Goal: Task Accomplishment & Management: Manage account settings

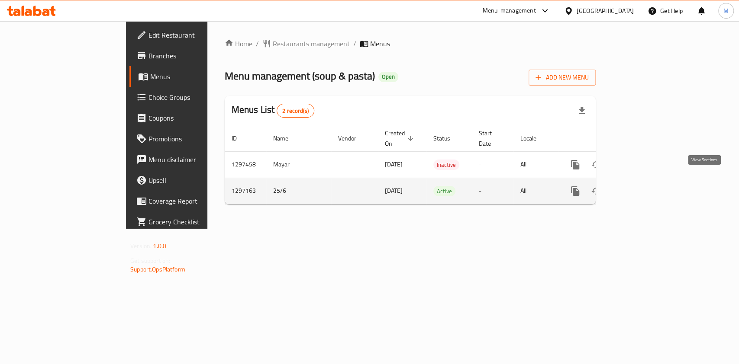
click at [648, 181] on link "enhanced table" at bounding box center [637, 191] width 21 height 21
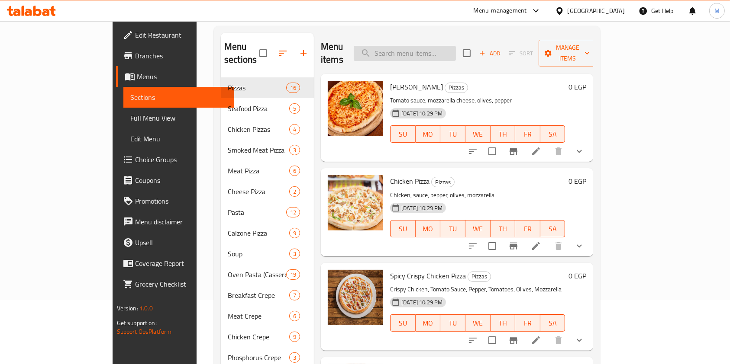
click at [435, 54] on input "search" at bounding box center [405, 53] width 102 height 15
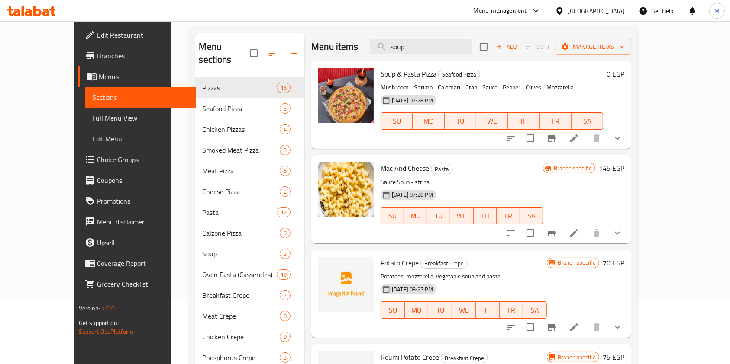
type input "soup"
click at [622, 134] on icon "show more" at bounding box center [617, 138] width 10 height 10
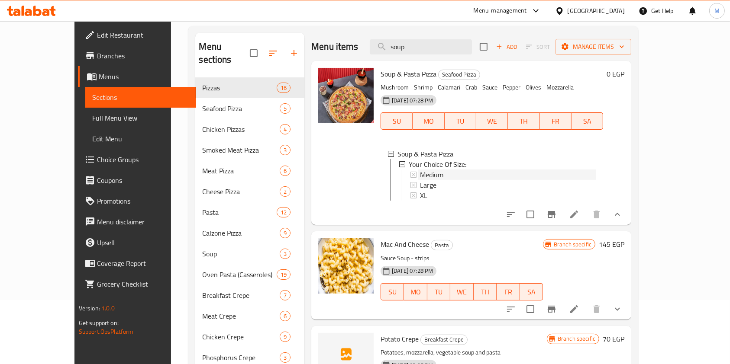
click at [420, 177] on span "Medium" at bounding box center [431, 175] width 23 height 10
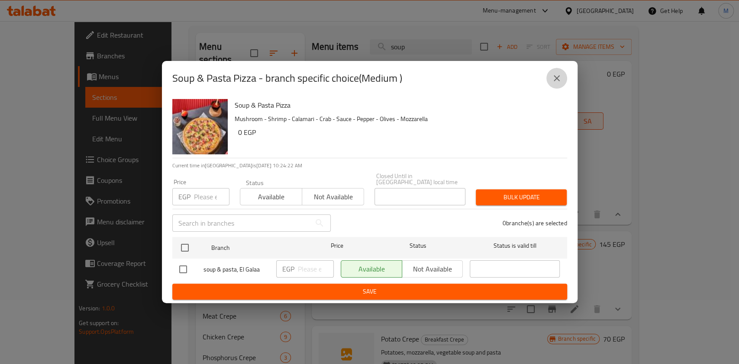
click at [551, 80] on button "close" at bounding box center [556, 78] width 21 height 21
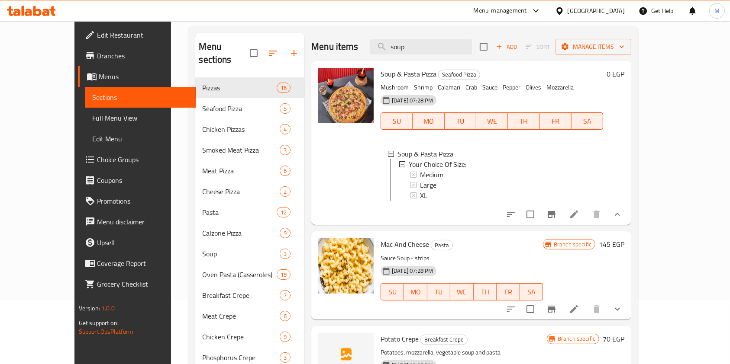
click at [579, 220] on icon at bounding box center [574, 215] width 10 height 10
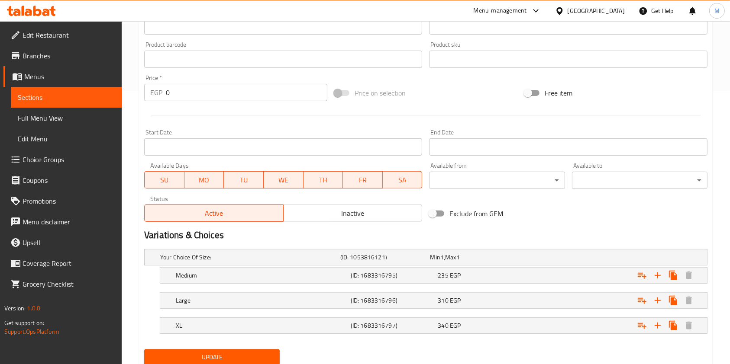
scroll to position [304, 0]
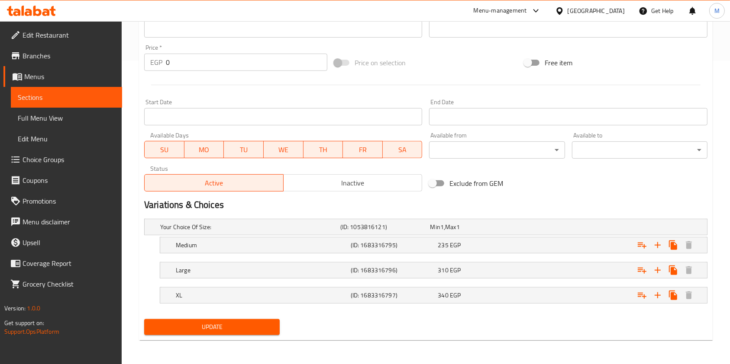
click at [721, 196] on div "Home / Restaurants management / Menus / Sections / item / update Seafood Pizza …" at bounding box center [426, 41] width 608 height 648
click at [357, 243] on h5 "(ID: 1683316795)" at bounding box center [393, 245] width 84 height 9
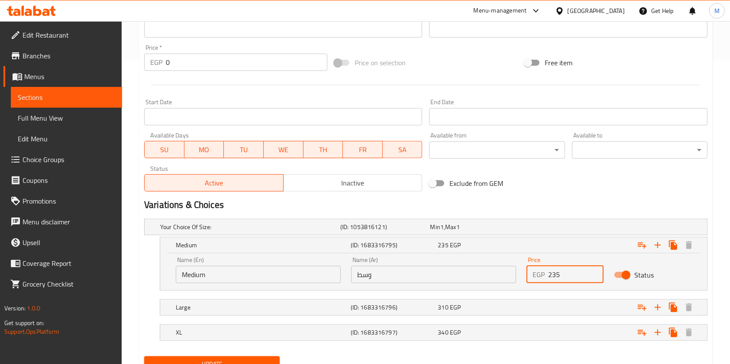
click at [564, 280] on input "235" at bounding box center [575, 274] width 55 height 17
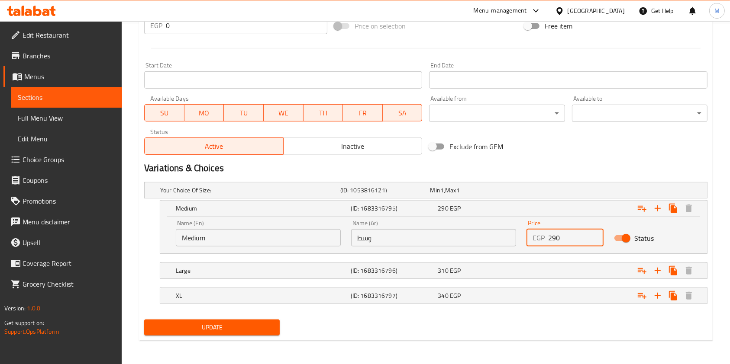
type input "290"
click at [275, 326] on button "Update" at bounding box center [211, 328] width 135 height 16
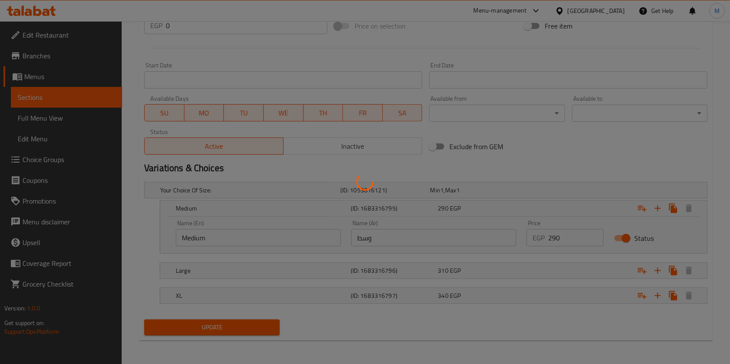
click at [275, 324] on div at bounding box center [365, 182] width 730 height 364
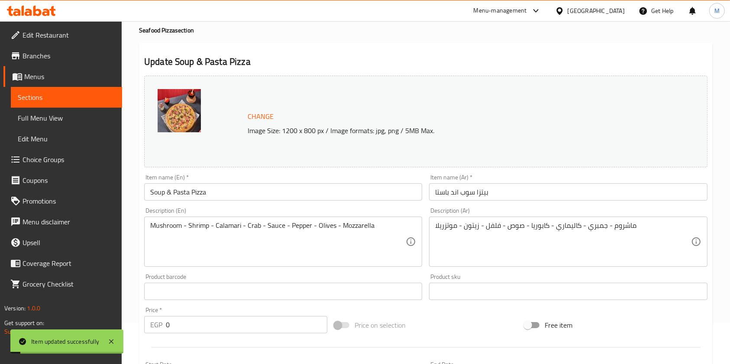
scroll to position [0, 0]
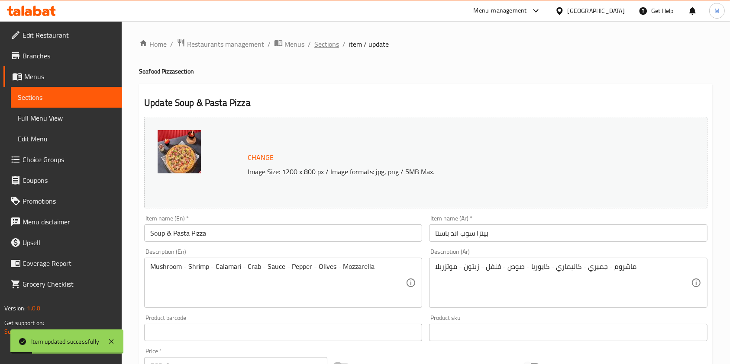
click at [332, 45] on span "Sections" at bounding box center [326, 44] width 25 height 10
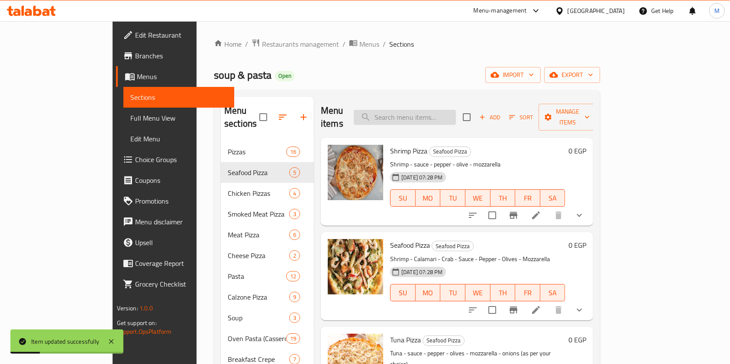
click at [426, 110] on input "search" at bounding box center [405, 117] width 102 height 15
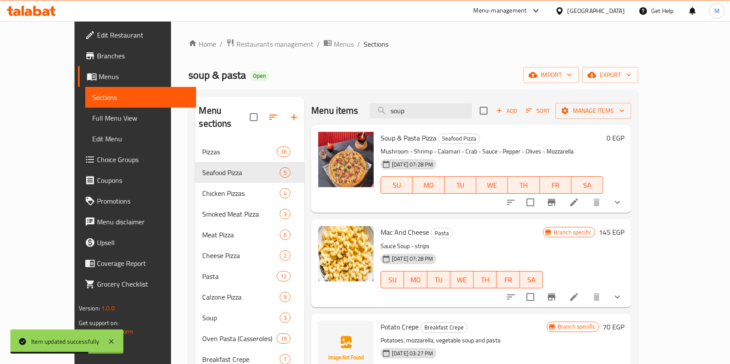
type input "soup"
click at [622, 203] on icon "show more" at bounding box center [617, 202] width 10 height 10
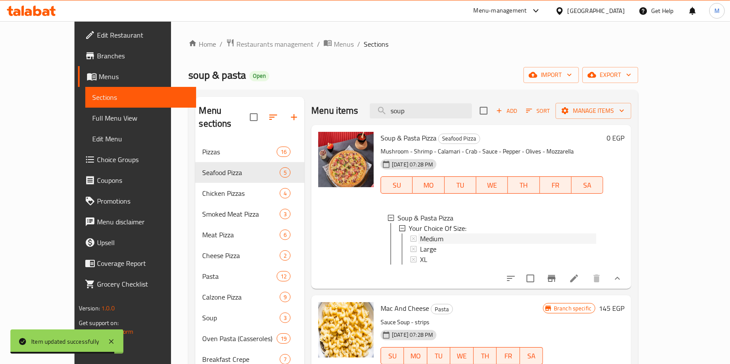
click at [469, 242] on div "Medium" at bounding box center [508, 239] width 176 height 10
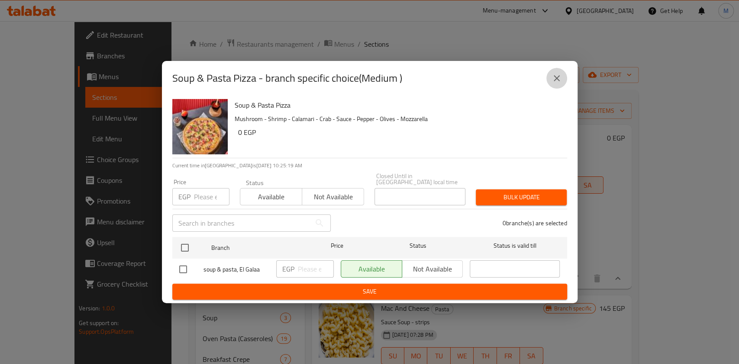
click at [554, 81] on icon "close" at bounding box center [556, 78] width 10 height 10
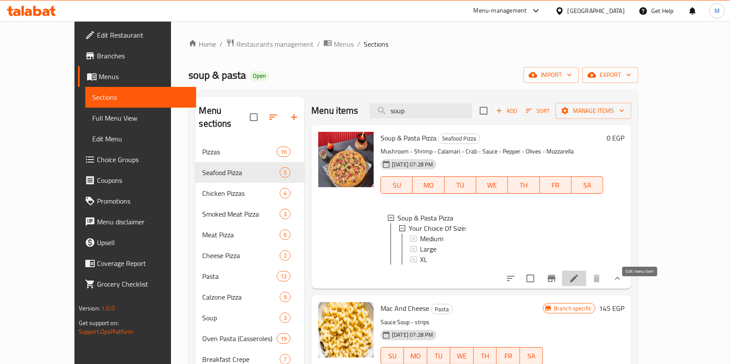
click at [579, 284] on icon at bounding box center [574, 279] width 10 height 10
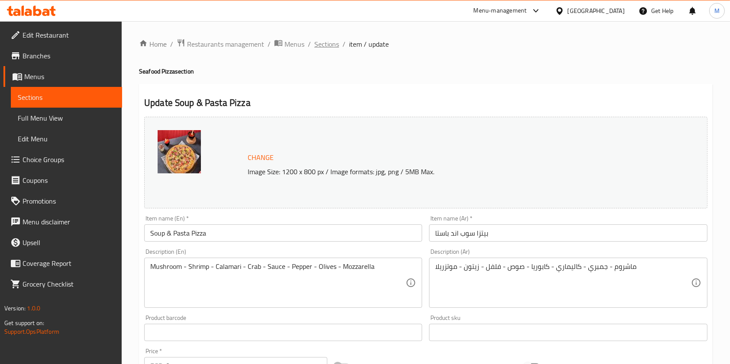
click at [333, 48] on span "Sections" at bounding box center [326, 44] width 25 height 10
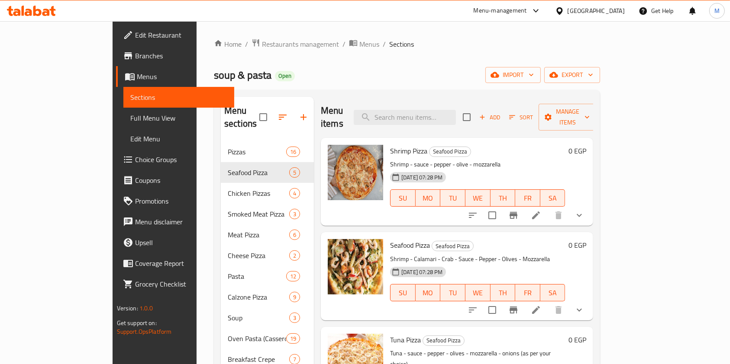
click at [38, 13] on icon at bounding box center [31, 11] width 49 height 10
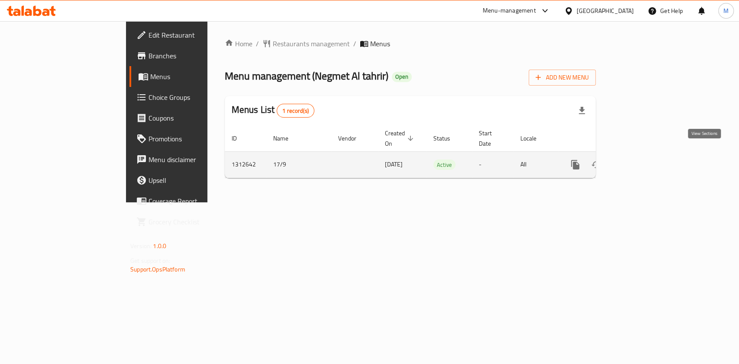
click at [648, 161] on link "enhanced table" at bounding box center [637, 165] width 21 height 21
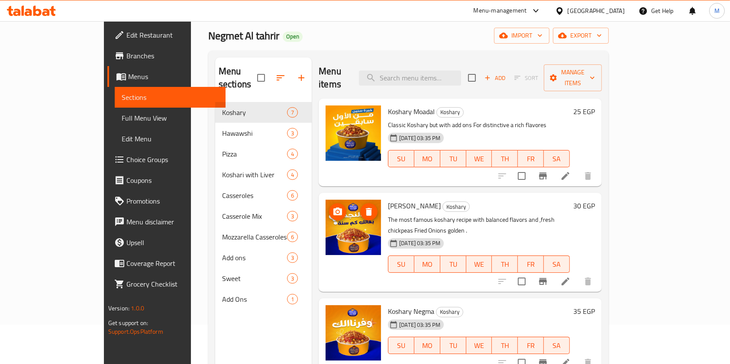
scroll to position [58, 0]
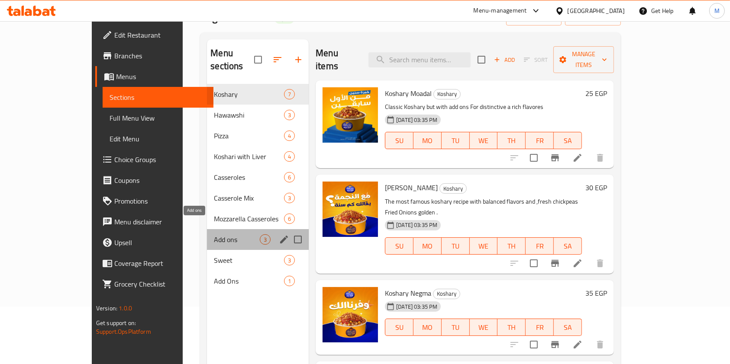
click at [214, 235] on span "Add ons" at bounding box center [237, 240] width 46 height 10
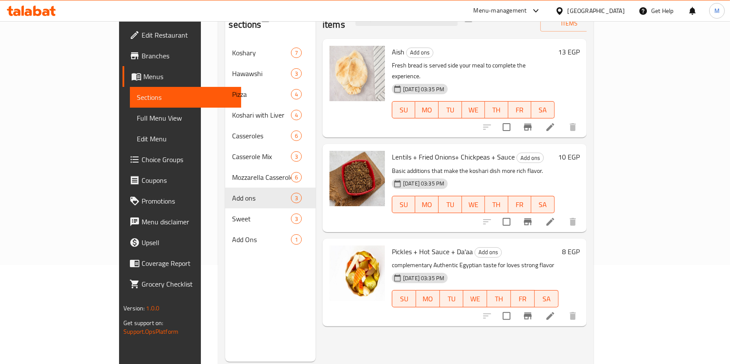
scroll to position [115, 0]
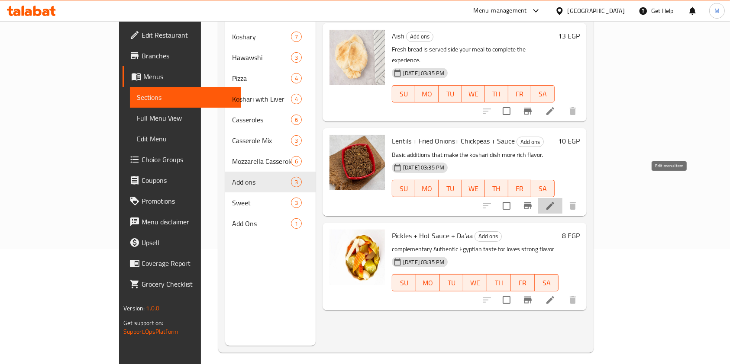
click at [555, 201] on icon at bounding box center [550, 206] width 10 height 10
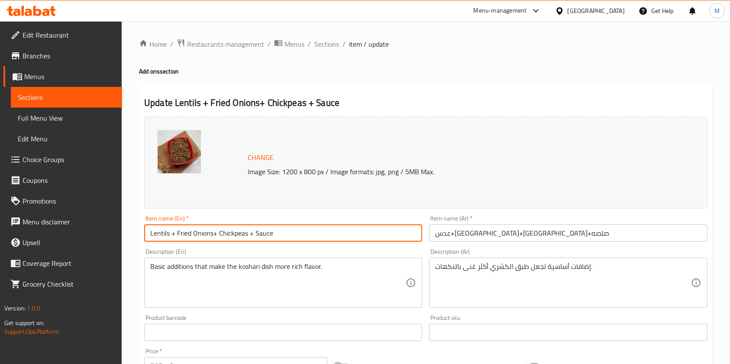
drag, startPoint x: 171, startPoint y: 233, endPoint x: 309, endPoint y: 235, distance: 137.7
click at [309, 235] on input "Lentils + Fried Onions+ Chickpeas + Sauce" at bounding box center [283, 233] width 278 height 17
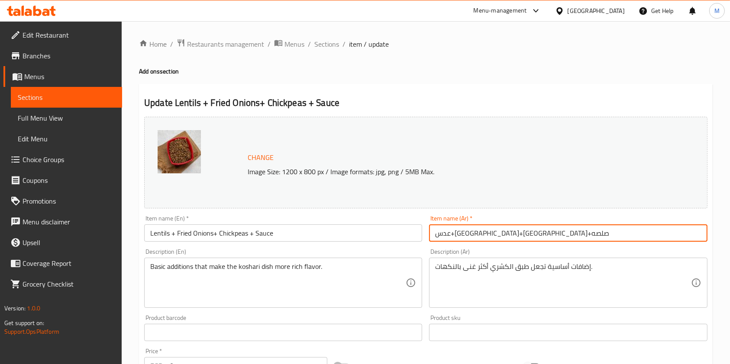
drag, startPoint x: 496, startPoint y: 231, endPoint x: 419, endPoint y: 237, distance: 77.3
click at [419, 237] on div "Change Image Size: 1200 x 800 px / Image formats: jpg, png / 5MB Max. Item name…" at bounding box center [426, 306] width 570 height 386
type input "عدس"
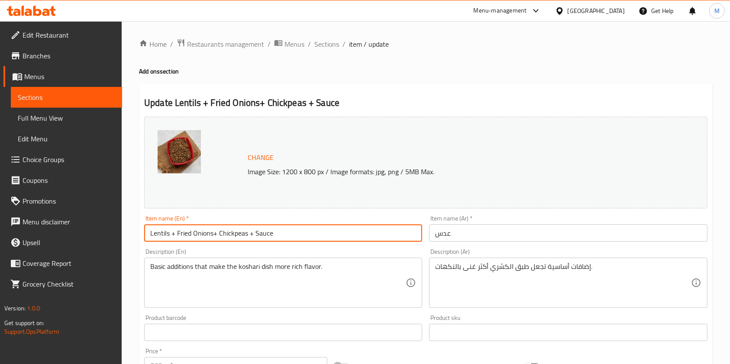
drag, startPoint x: 173, startPoint y: 231, endPoint x: 280, endPoint y: 223, distance: 108.0
click at [280, 223] on div "Item name (En)   * Lentils + Fried Onions+ Chickpeas + Sauce Item name (En) *" at bounding box center [283, 229] width 278 height 26
type input "Lentils"
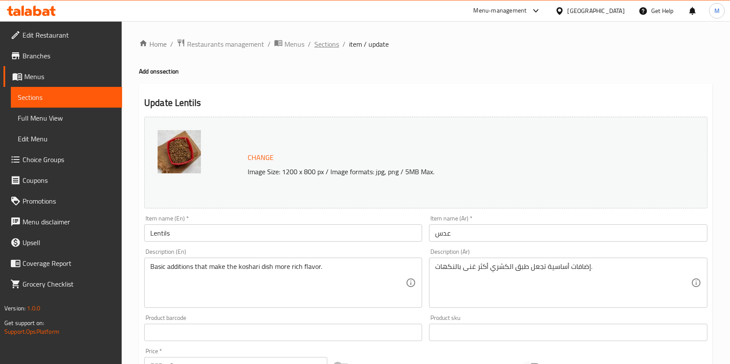
click at [329, 45] on span "Sections" at bounding box center [326, 44] width 25 height 10
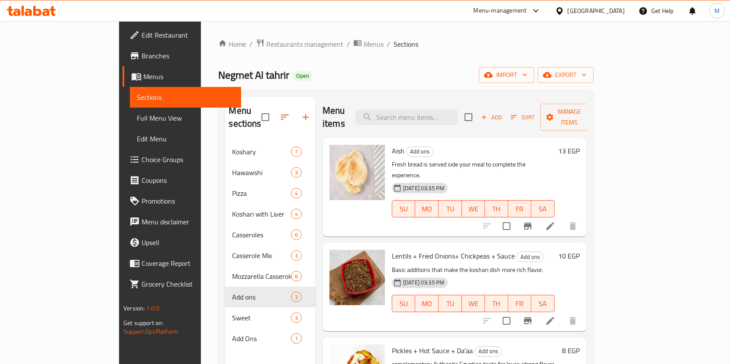
click at [580, 119] on div "Add Sort Manage items" at bounding box center [531, 117] width 134 height 27
click at [580, 118] on div "Add Sort Manage items" at bounding box center [531, 117] width 134 height 27
click at [503, 116] on span "Add" at bounding box center [491, 118] width 23 height 10
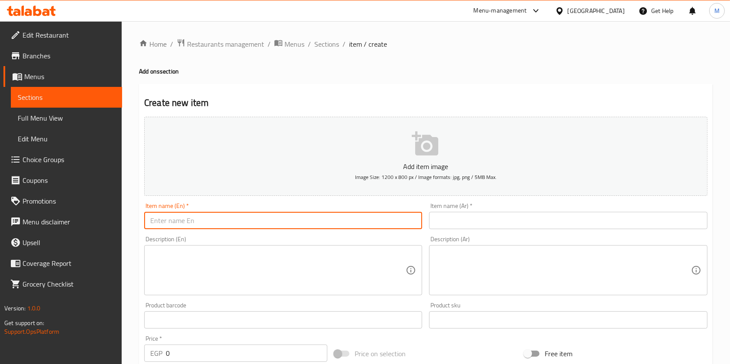
click at [325, 221] on input "text" at bounding box center [283, 220] width 278 height 17
paste input "+تقلية+حمص+صلصه"
type input "+تقلية+حمص+صلصه"
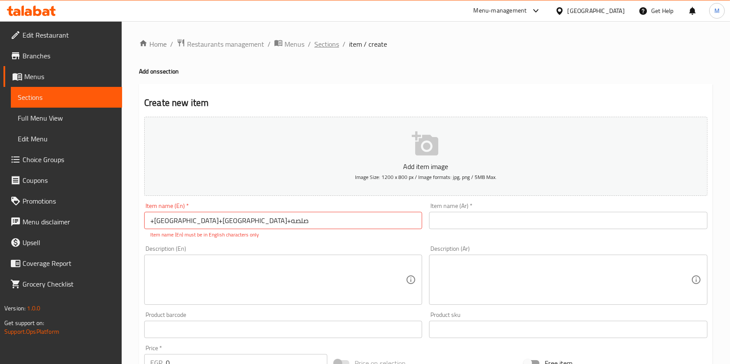
click at [322, 43] on span "Sections" at bounding box center [326, 44] width 25 height 10
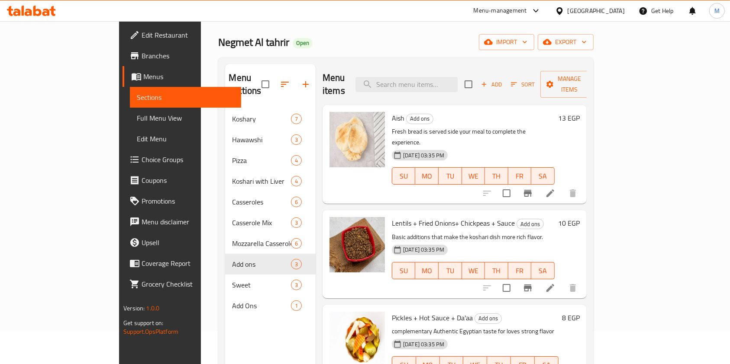
scroll to position [58, 0]
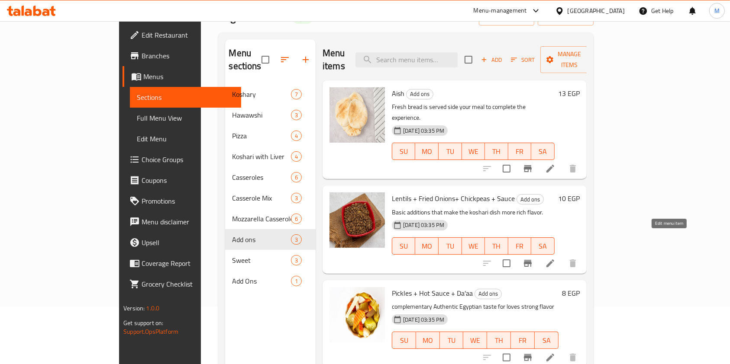
click at [555, 258] on icon at bounding box center [550, 263] width 10 height 10
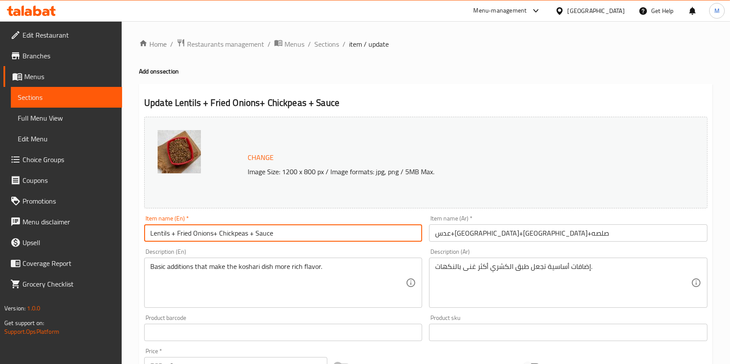
drag, startPoint x: 171, startPoint y: 235, endPoint x: 292, endPoint y: 235, distance: 121.2
click at [292, 235] on input "Lentils + Fried Onions+ Chickpeas + Sauce" at bounding box center [283, 233] width 278 height 17
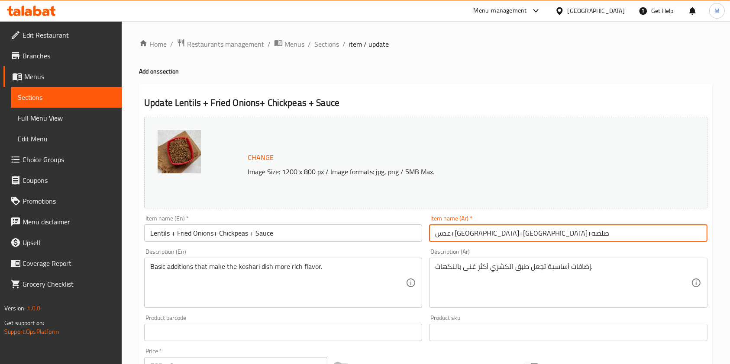
drag, startPoint x: 496, startPoint y: 238, endPoint x: 429, endPoint y: 235, distance: 66.3
click at [429, 235] on input "عدس+تقلية+حمص+صلصه" at bounding box center [568, 233] width 278 height 17
type input "عدس"
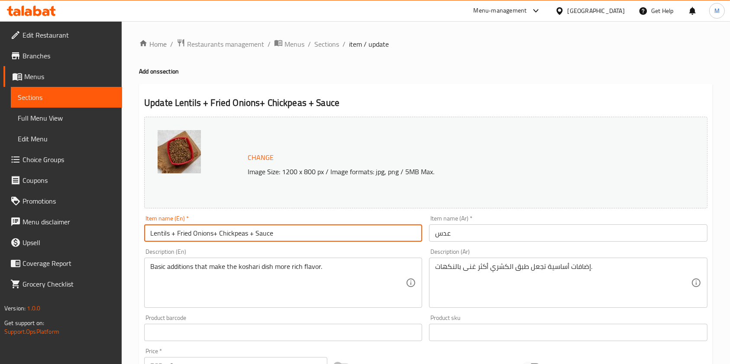
drag, startPoint x: 168, startPoint y: 237, endPoint x: 305, endPoint y: 235, distance: 136.8
click at [305, 235] on input "Lentils + Fried Onions+ Chickpeas + Sauce" at bounding box center [283, 233] width 278 height 17
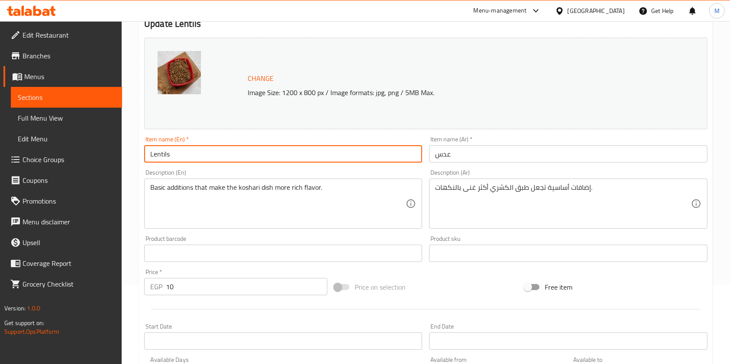
scroll to position [260, 0]
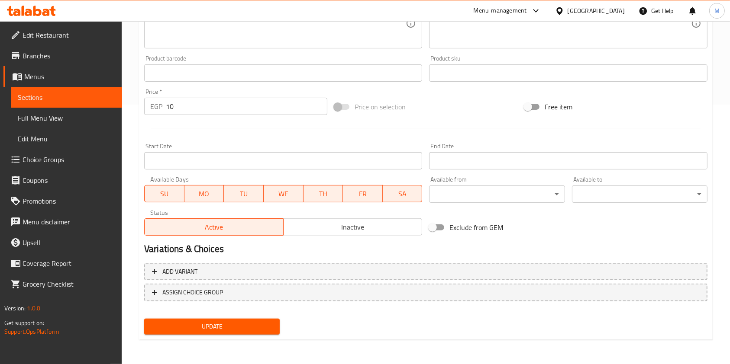
type input "Lentils"
click at [266, 331] on span "Update" at bounding box center [212, 327] width 122 height 11
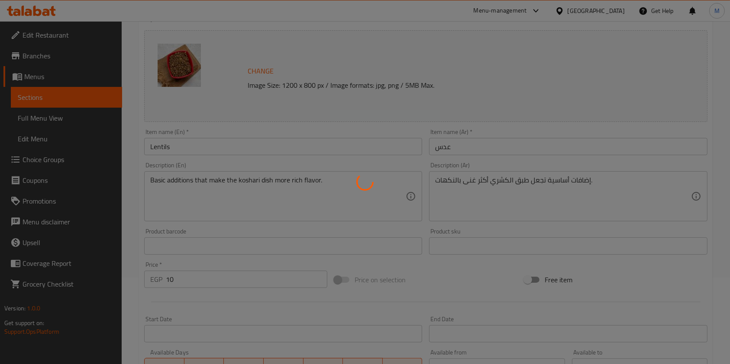
scroll to position [0, 0]
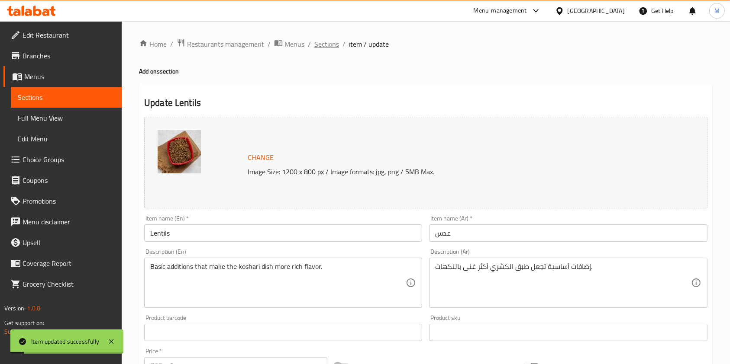
click at [328, 47] on span "Sections" at bounding box center [326, 44] width 25 height 10
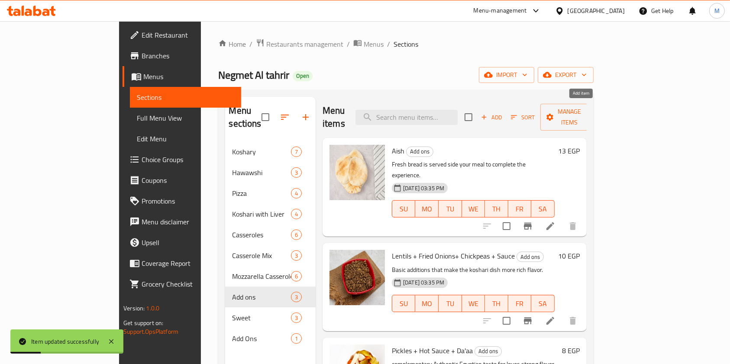
click at [503, 115] on span "Add" at bounding box center [491, 118] width 23 height 10
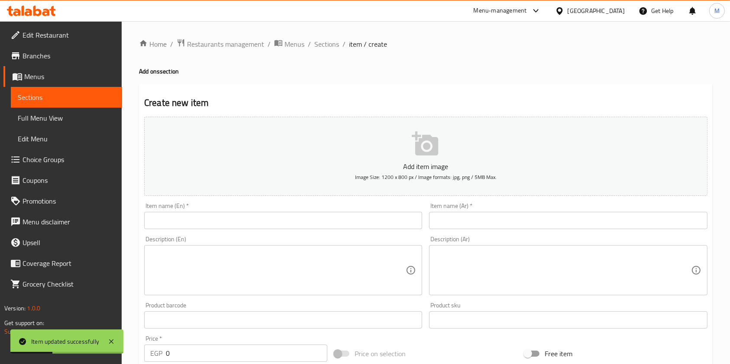
click at [286, 215] on input "text" at bounding box center [283, 220] width 278 height 17
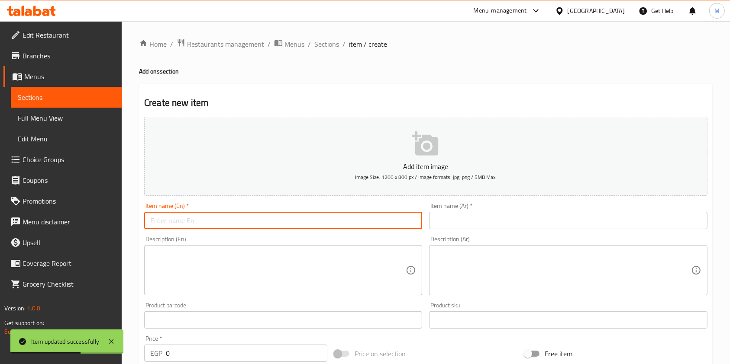
paste input "+ Fried Onions+ Chickpeas + Sauce"
drag, startPoint x: 154, startPoint y: 224, endPoint x: 145, endPoint y: 225, distance: 8.8
click at [145, 225] on input "+ Fried Onions+ Chickpeas + Sauce" at bounding box center [283, 220] width 278 height 17
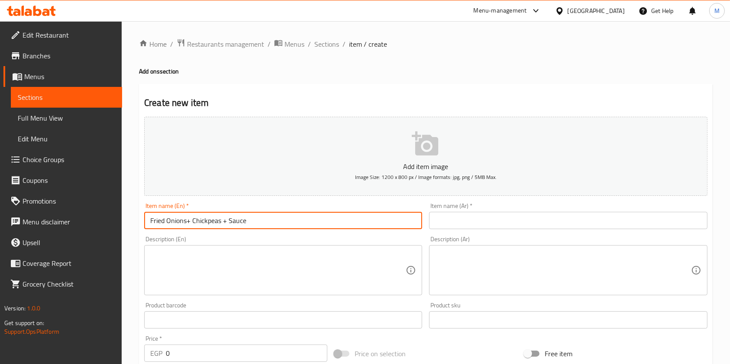
drag, startPoint x: 190, startPoint y: 224, endPoint x: 260, endPoint y: 220, distance: 69.4
click at [260, 220] on input "Fried Onions+ Chickpeas + Sauce" at bounding box center [283, 220] width 278 height 17
type input "Fried Onions"
click at [464, 228] on input "text" at bounding box center [568, 220] width 278 height 17
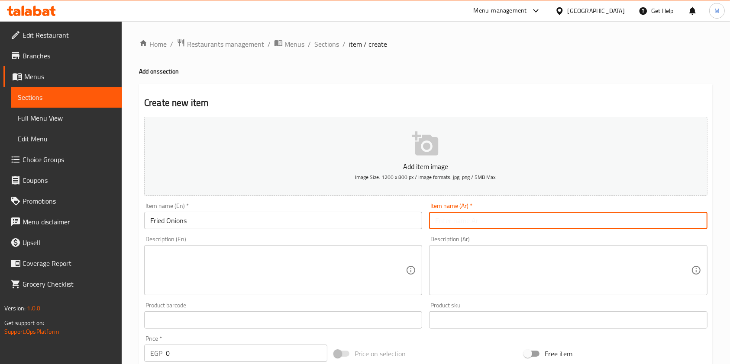
paste input "+تقلية+حمص+صلصه"
drag, startPoint x: 482, startPoint y: 226, endPoint x: 436, endPoint y: 225, distance: 45.9
click at [436, 225] on input "+تقلية+حمص+صلصه" at bounding box center [568, 220] width 278 height 17
click at [473, 226] on input "+تقلية+حمص+صلصه" at bounding box center [568, 220] width 278 height 17
drag, startPoint x: 480, startPoint y: 224, endPoint x: 438, endPoint y: 222, distance: 41.2
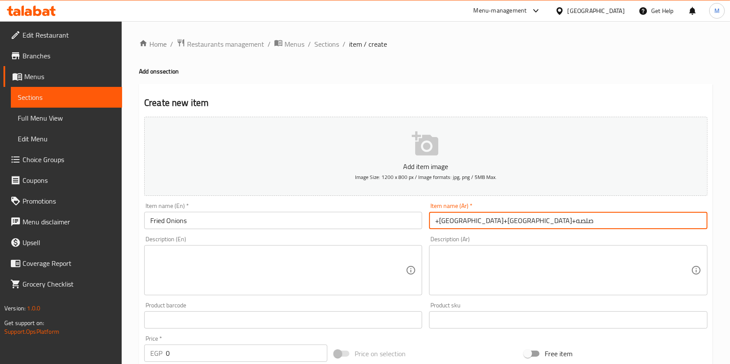
click at [438, 222] on input "+تقلية+حمص+صلصه" at bounding box center [568, 220] width 278 height 17
click at [435, 225] on input "+تقلية" at bounding box center [568, 220] width 278 height 17
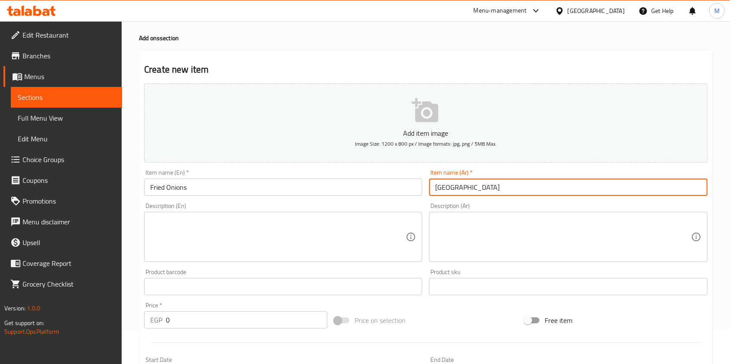
scroll to position [58, 0]
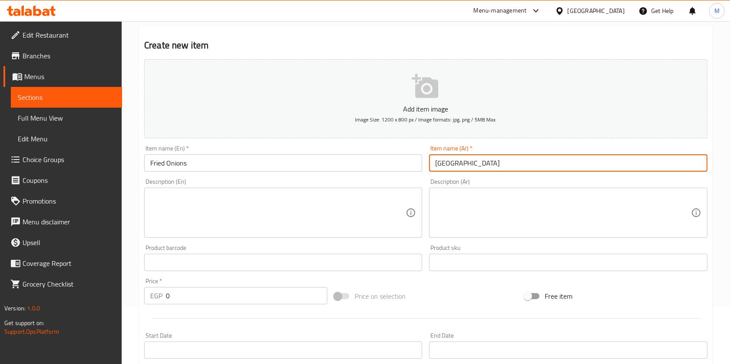
type input "تقلية"
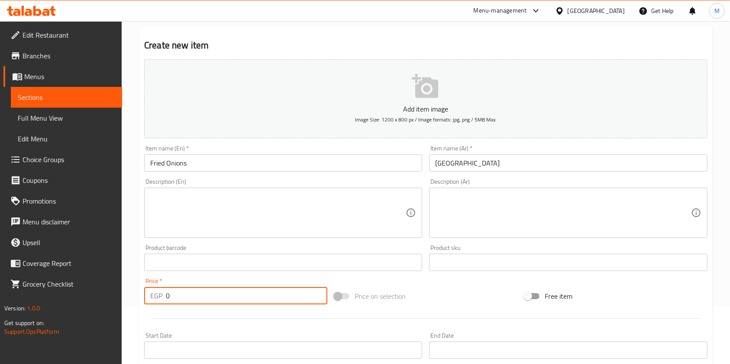
click at [173, 301] on input "0" at bounding box center [246, 295] width 161 height 17
click at [170, 301] on input "0" at bounding box center [246, 295] width 161 height 17
click at [170, 300] on input "0" at bounding box center [246, 295] width 161 height 17
click at [170, 297] on input "0" at bounding box center [246, 295] width 161 height 17
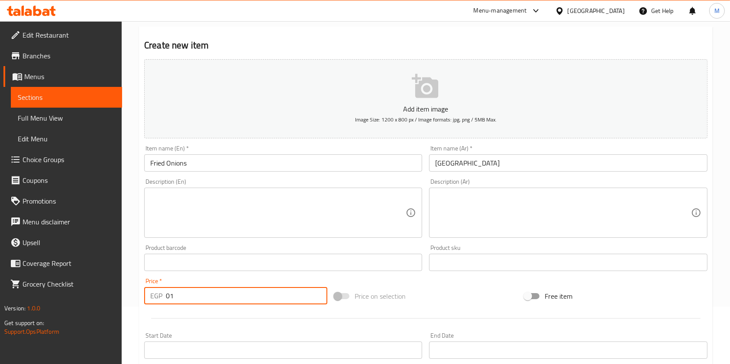
type input "0"
type input "1"
type input "0"
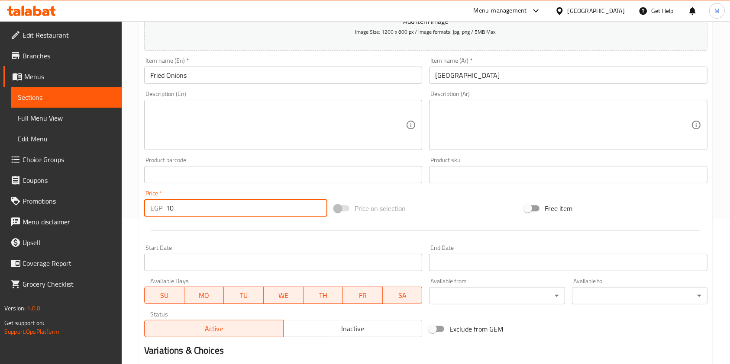
scroll to position [247, 0]
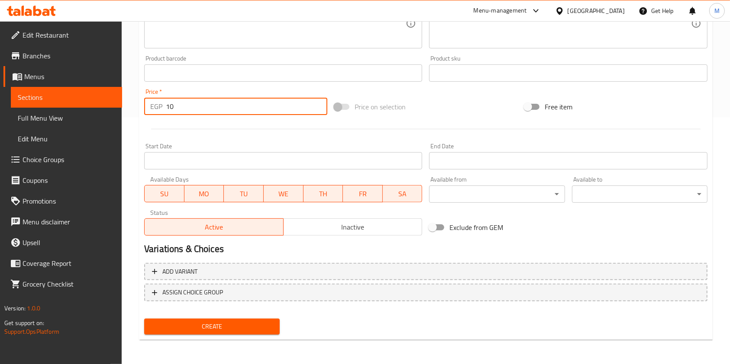
type input "10"
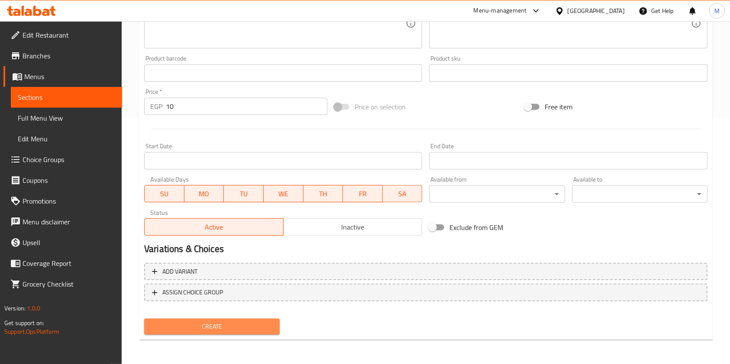
click at [242, 324] on span "Create" at bounding box center [212, 327] width 122 height 11
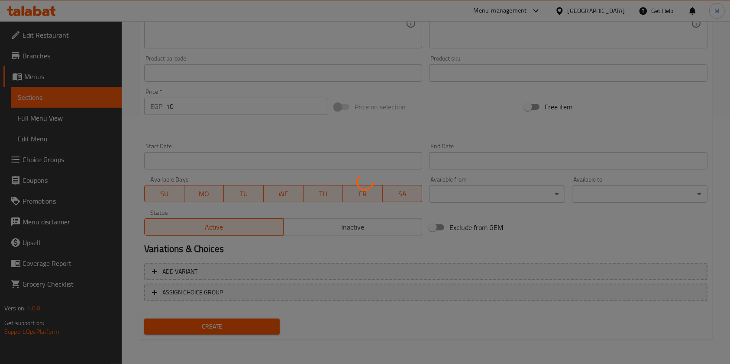
type input "0"
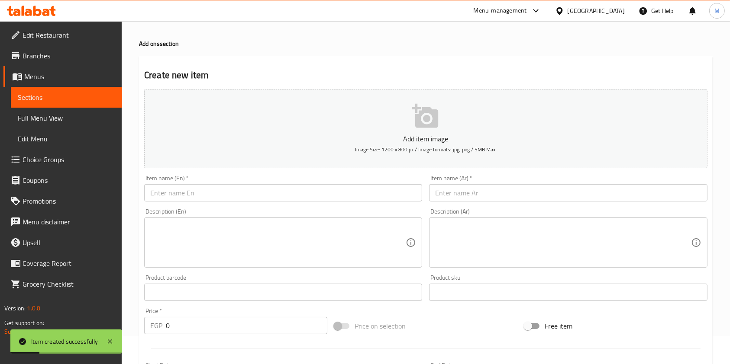
scroll to position [16, 0]
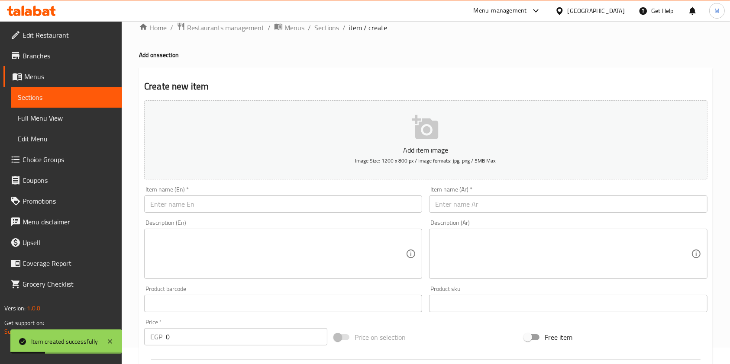
click at [232, 205] on input "text" at bounding box center [283, 204] width 278 height 17
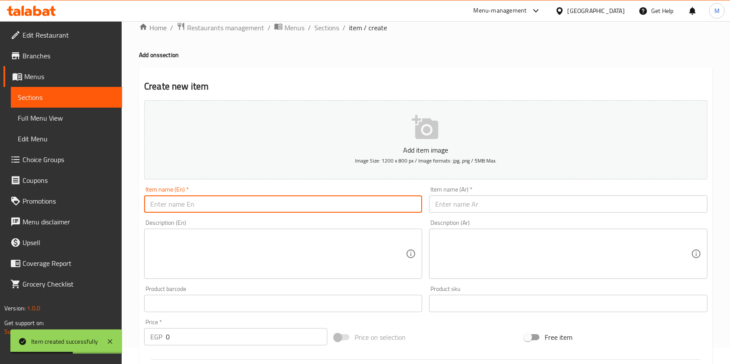
paste input "+تقلية+حمص+صلصه"
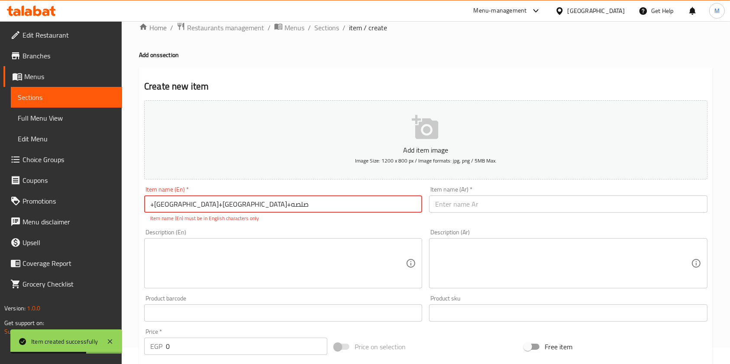
drag, startPoint x: 193, startPoint y: 202, endPoint x: 248, endPoint y: 204, distance: 55.0
click at [248, 204] on input "+تقلية+حمص+صلصه" at bounding box center [283, 204] width 278 height 17
drag, startPoint x: 174, startPoint y: 206, endPoint x: 214, endPoint y: 209, distance: 40.7
click at [214, 209] on input "+حمص+صلصه" at bounding box center [283, 204] width 278 height 17
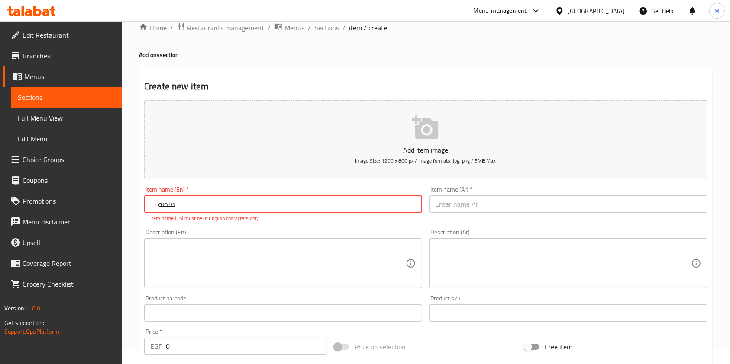
drag, startPoint x: 157, startPoint y: 206, endPoint x: 146, endPoint y: 206, distance: 10.8
click at [146, 206] on input "++صلصه" at bounding box center [283, 204] width 278 height 17
type input "صلصه"
click at [456, 202] on input "text" at bounding box center [568, 204] width 278 height 17
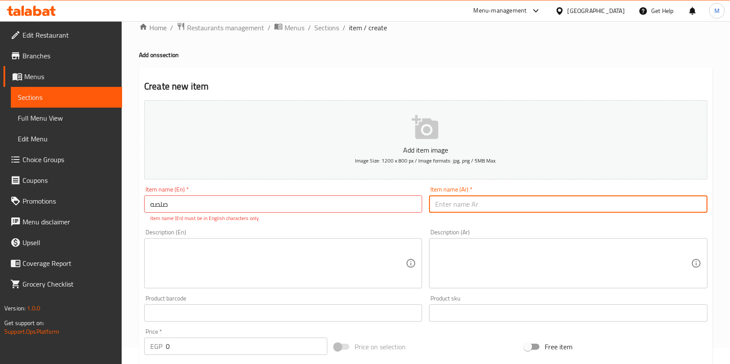
paste input "+تقلية+حمص+صلصه"
drag, startPoint x: 439, startPoint y: 208, endPoint x: 429, endPoint y: 208, distance: 9.5
click at [429, 208] on input "+تقلية+حمص+صلصه" at bounding box center [568, 204] width 278 height 17
drag, startPoint x: 452, startPoint y: 206, endPoint x: 534, endPoint y: 207, distance: 81.8
click at [534, 207] on input "تقلية+حمص+صلصه" at bounding box center [568, 204] width 278 height 17
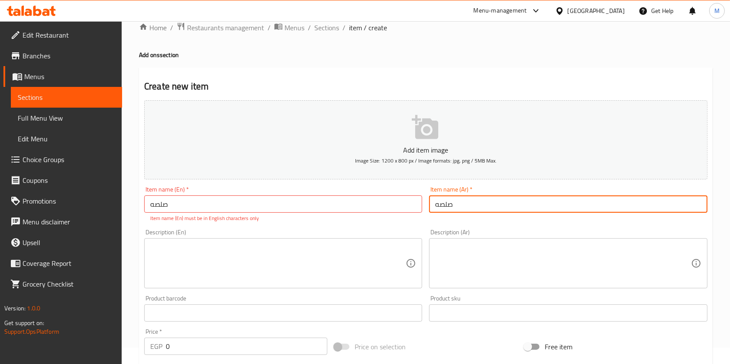
type input "صلصه"
click at [218, 213] on input "صلصه" at bounding box center [283, 204] width 278 height 17
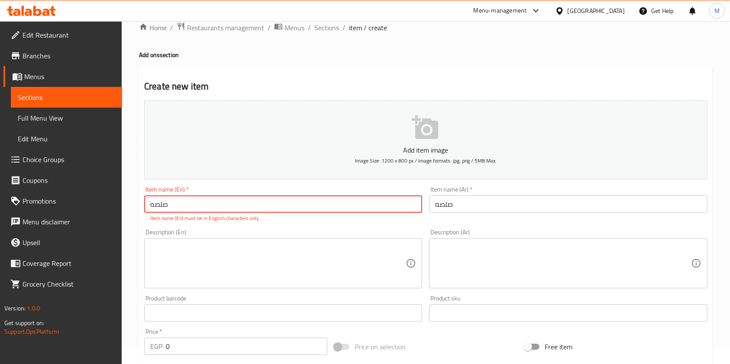
click at [218, 213] on input "صلصه" at bounding box center [283, 204] width 278 height 17
paste input "+ Fried Onions+ Chickpeas + Sauce"
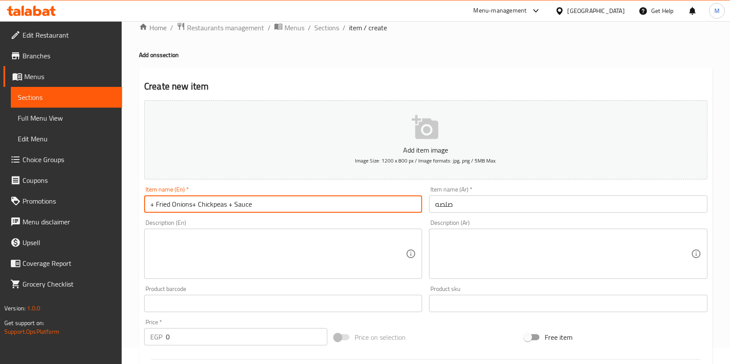
drag, startPoint x: 234, startPoint y: 206, endPoint x: 141, endPoint y: 208, distance: 93.1
click at [141, 208] on div "Item name (En)   * + Fried Onions+ Chickpeas + Sauce Item name (En) *" at bounding box center [283, 199] width 285 height 33
type input "Sauce"
click at [197, 335] on input "0" at bounding box center [246, 337] width 161 height 17
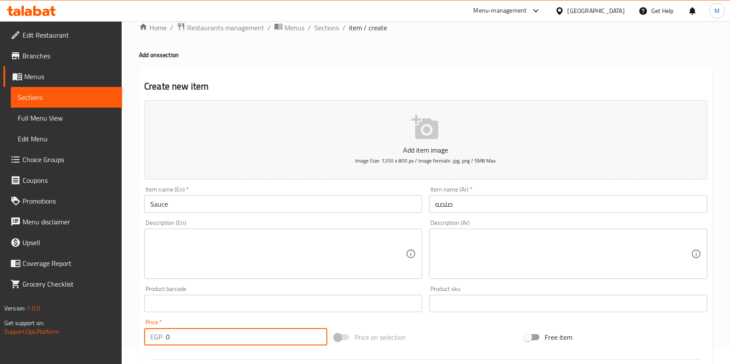
click at [197, 335] on input "0" at bounding box center [246, 337] width 161 height 17
type input "1"
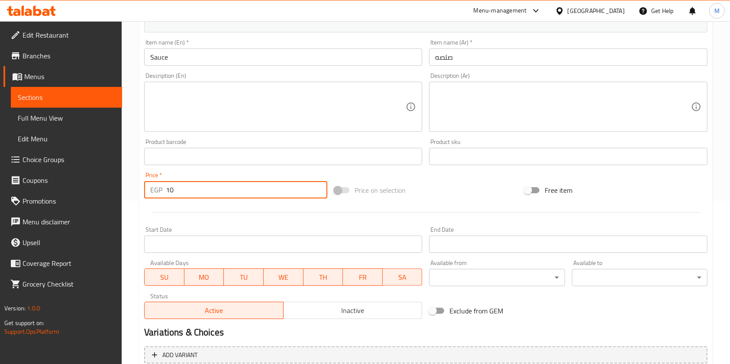
scroll to position [247, 0]
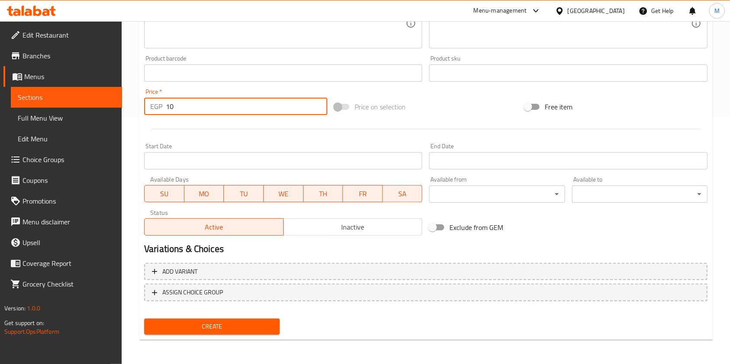
type input "10"
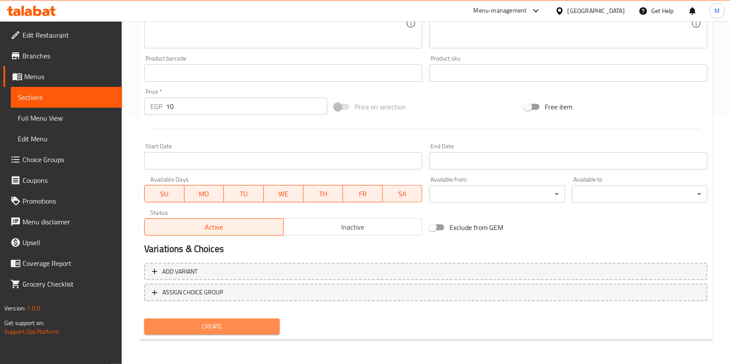
click at [241, 320] on button "Create" at bounding box center [211, 327] width 135 height 16
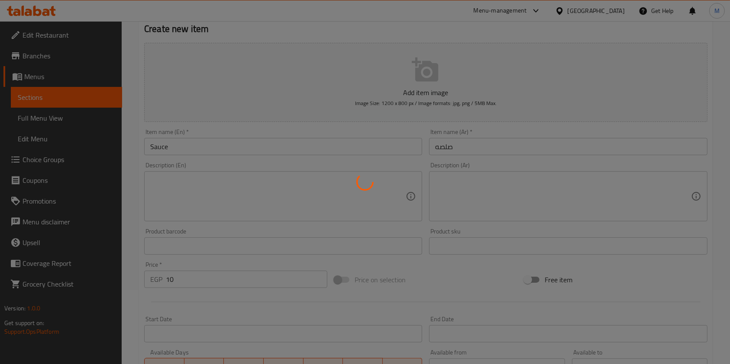
type input "0"
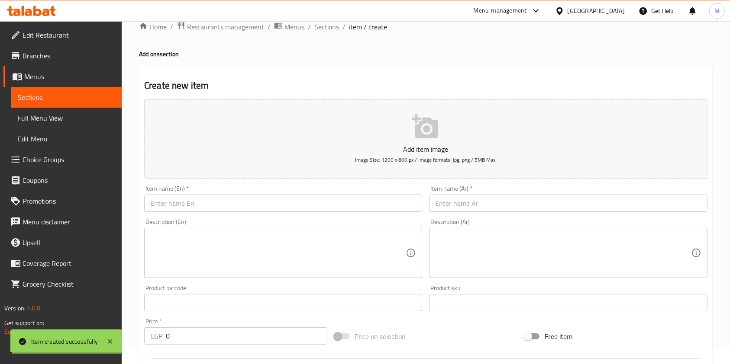
scroll to position [0, 0]
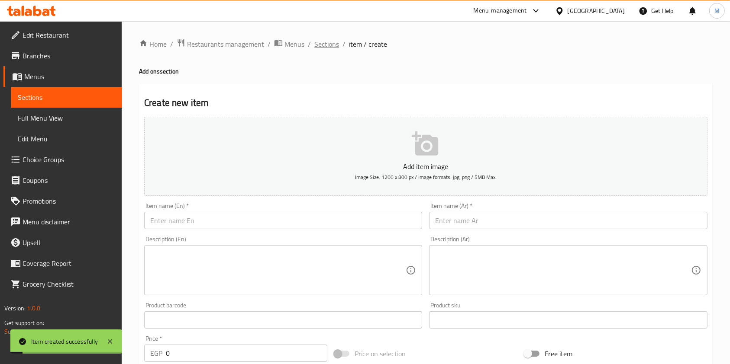
click at [317, 45] on span "Sections" at bounding box center [326, 44] width 25 height 10
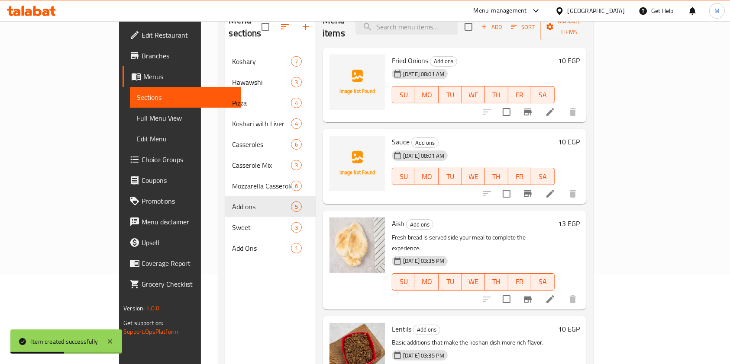
scroll to position [58, 0]
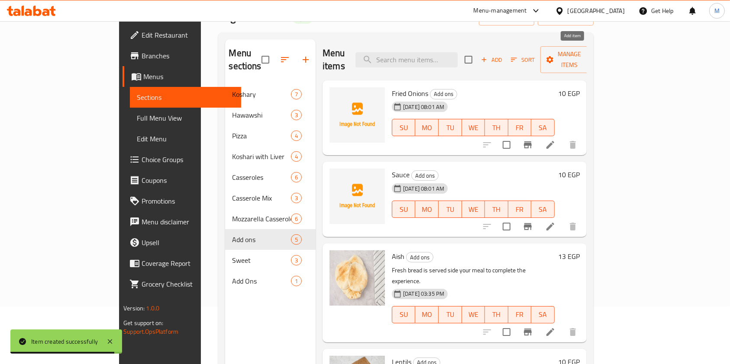
click at [503, 55] on span "Add" at bounding box center [491, 60] width 23 height 10
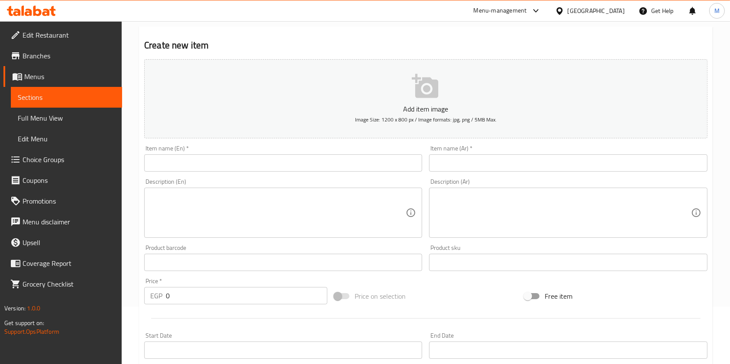
click at [285, 168] on input "text" at bounding box center [283, 163] width 278 height 17
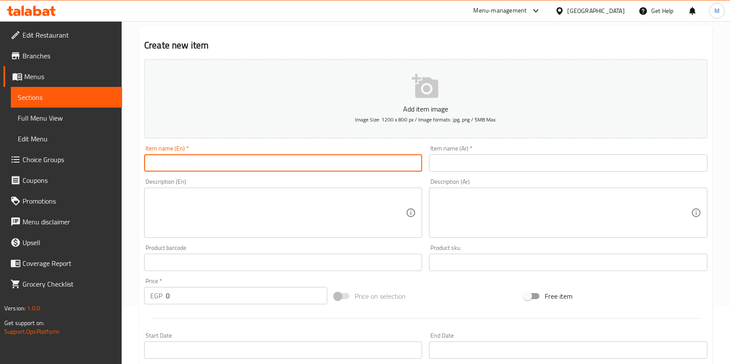
paste input "+ Fried Onions+ Chickpeas + Sauce"
type input "+ Fried Onions+ Chickpeas + Sauce"
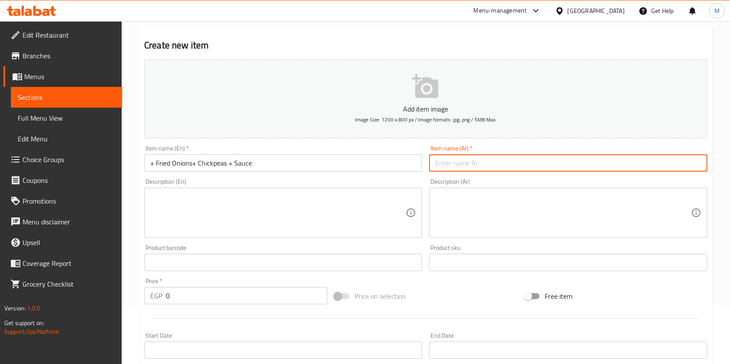
click at [462, 169] on input "text" at bounding box center [568, 163] width 278 height 17
paste input "+تقلية+حمص+صلصه"
drag, startPoint x: 461, startPoint y: 164, endPoint x: 432, endPoint y: 164, distance: 28.6
click at [432, 164] on input "+تقلية+حمص+صلصه" at bounding box center [568, 163] width 278 height 17
click at [442, 165] on input "+تقلية+حمص+صلصه" at bounding box center [568, 163] width 278 height 17
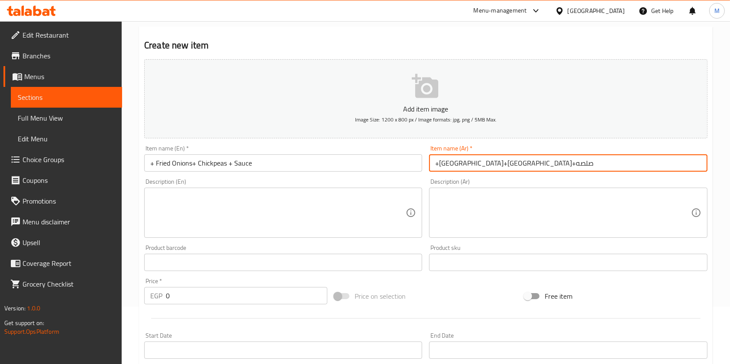
drag, startPoint x: 460, startPoint y: 164, endPoint x: 437, endPoint y: 167, distance: 23.0
click at [437, 167] on input "+تقلية+حمص+صلصه" at bounding box center [568, 163] width 278 height 17
drag, startPoint x: 440, startPoint y: 165, endPoint x: 435, endPoint y: 165, distance: 5.2
click at [435, 165] on input "+تقلية+حمص" at bounding box center [568, 163] width 278 height 17
drag, startPoint x: 453, startPoint y: 164, endPoint x: 481, endPoint y: 164, distance: 28.6
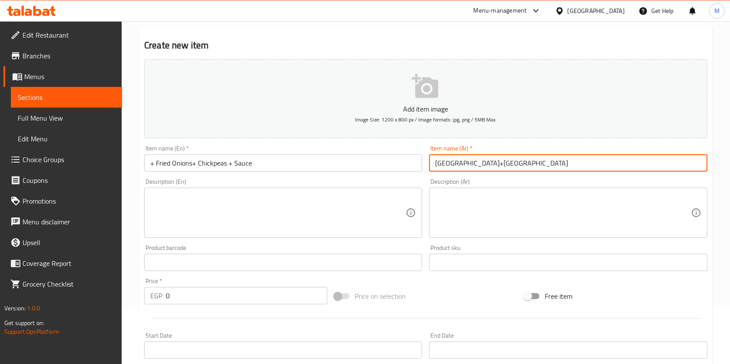
click at [481, 164] on input "تقلية+حمص" at bounding box center [568, 163] width 278 height 17
type input "حمص"
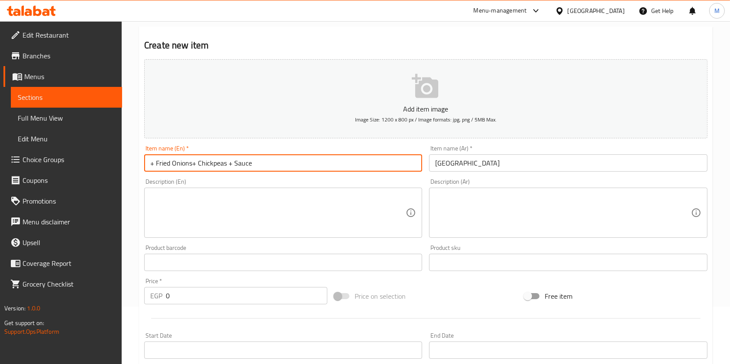
drag, startPoint x: 198, startPoint y: 167, endPoint x: 145, endPoint y: 162, distance: 52.6
click at [145, 162] on input "+ Fried Onions+ Chickpeas + Sauce" at bounding box center [283, 163] width 278 height 17
drag, startPoint x: 181, startPoint y: 164, endPoint x: 225, endPoint y: 165, distance: 43.7
click at [225, 165] on input "Chickpeas + Sauce" at bounding box center [283, 163] width 278 height 17
type input "Chickpeas"
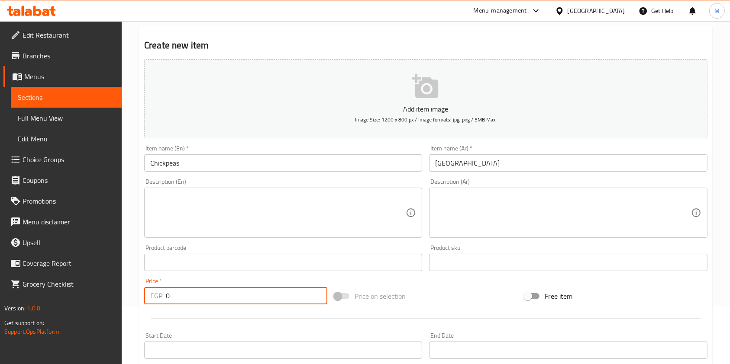
click at [201, 293] on input "0" at bounding box center [246, 295] width 161 height 17
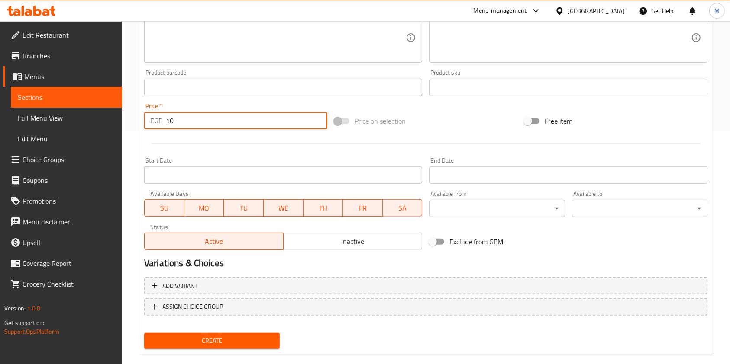
scroll to position [247, 0]
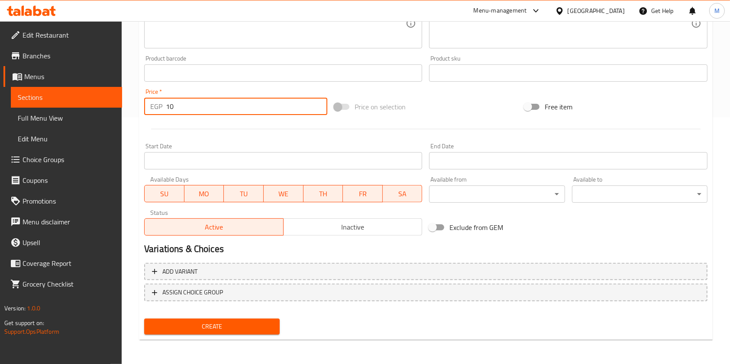
type input "10"
click at [216, 332] on span "Create" at bounding box center [212, 327] width 122 height 11
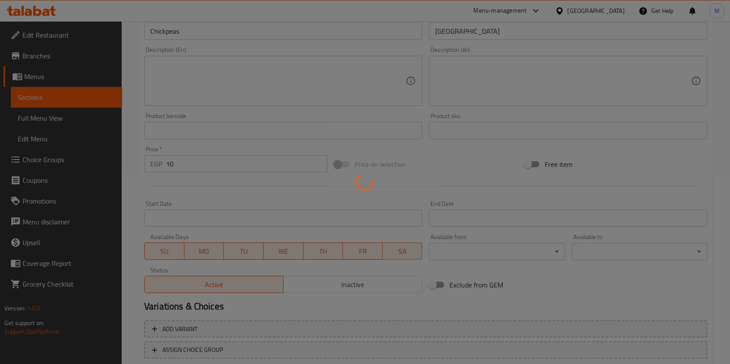
scroll to position [52, 0]
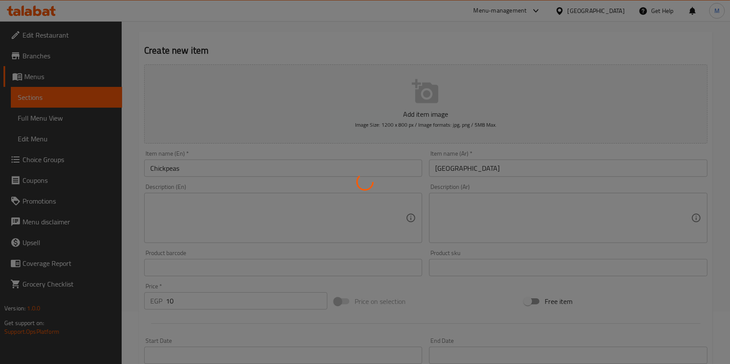
type input "0"
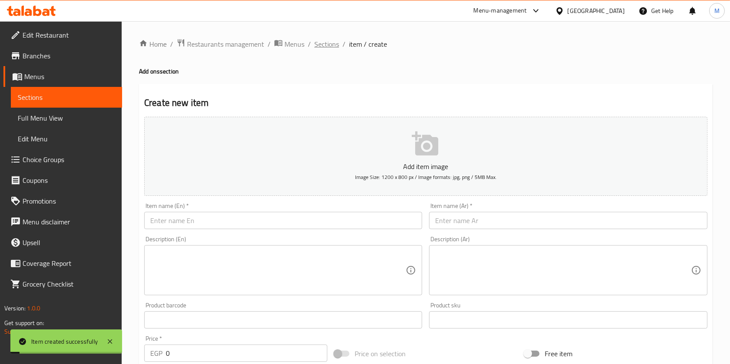
click at [324, 46] on span "Sections" at bounding box center [326, 44] width 25 height 10
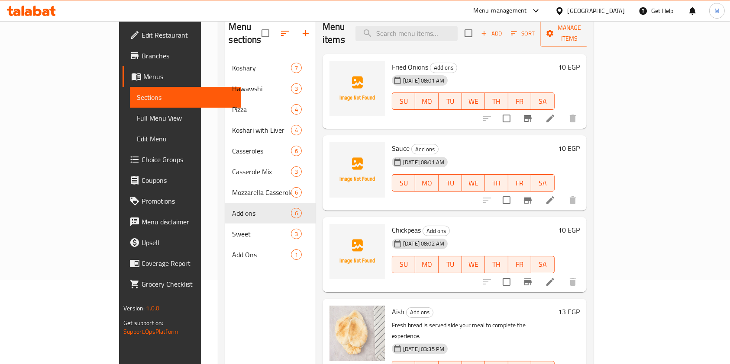
scroll to position [58, 0]
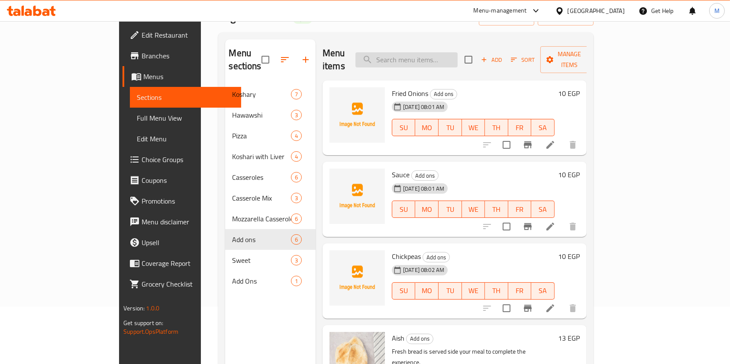
click at [438, 58] on input "search" at bounding box center [406, 59] width 102 height 15
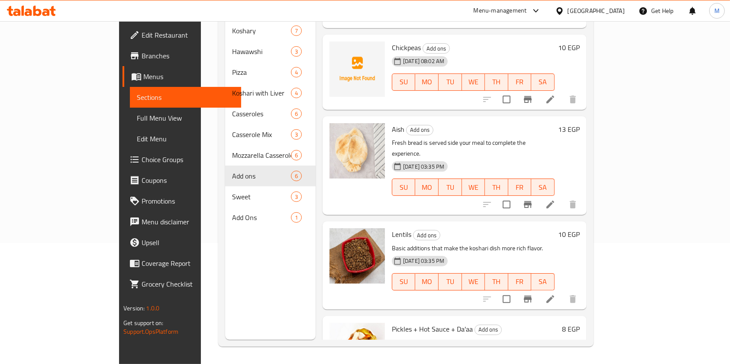
scroll to position [186, 0]
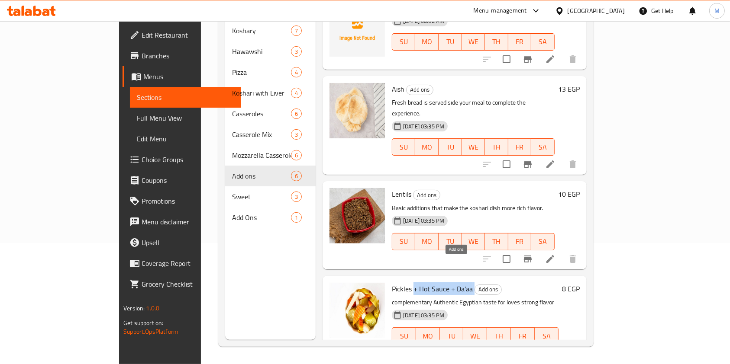
drag, startPoint x: 384, startPoint y: 267, endPoint x: 445, endPoint y: 266, distance: 61.0
click at [445, 283] on h6 "Pickles + Hot Sauce + Da'aa Add ons" at bounding box center [475, 289] width 167 height 12
click at [555, 348] on icon at bounding box center [550, 353] width 10 height 10
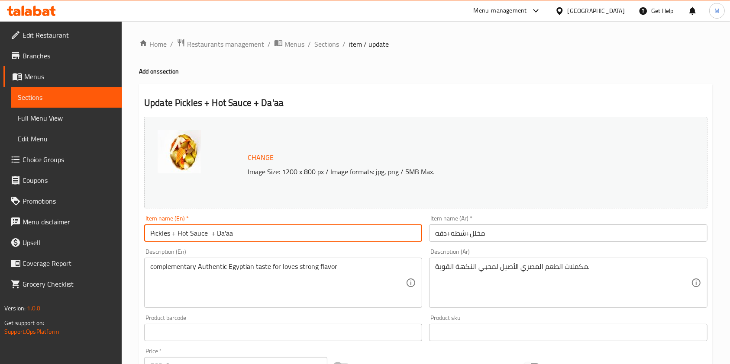
drag, startPoint x: 172, startPoint y: 235, endPoint x: 238, endPoint y: 234, distance: 65.4
click at [238, 234] on input "Pickles + Hot Sauce + Da'aa" at bounding box center [283, 233] width 278 height 17
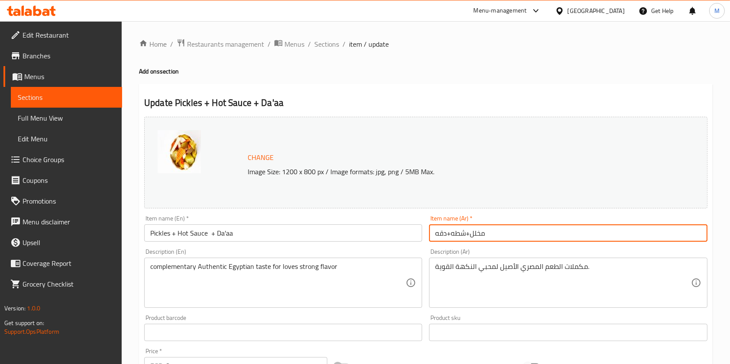
drag, startPoint x: 469, startPoint y: 235, endPoint x: 422, endPoint y: 238, distance: 47.3
click at [422, 238] on div "Change Image Size: 1200 x 800 px / Image formats: jpg, png / 5MB Max. Item name…" at bounding box center [426, 306] width 570 height 386
type input "مخلل"
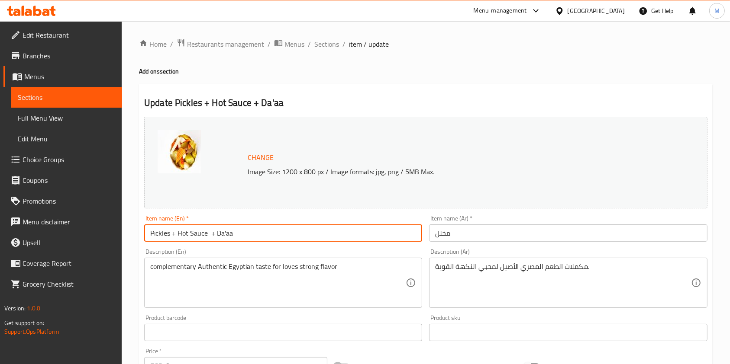
drag, startPoint x: 173, startPoint y: 235, endPoint x: 271, endPoint y: 239, distance: 97.5
click at [270, 239] on input "Pickles + Hot Sauce + Da'aa" at bounding box center [283, 233] width 278 height 17
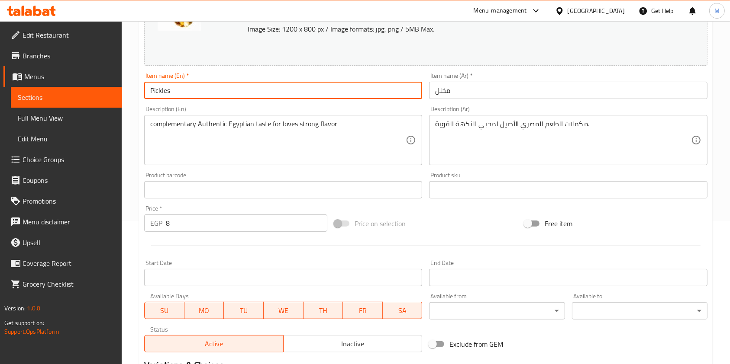
scroll to position [231, 0]
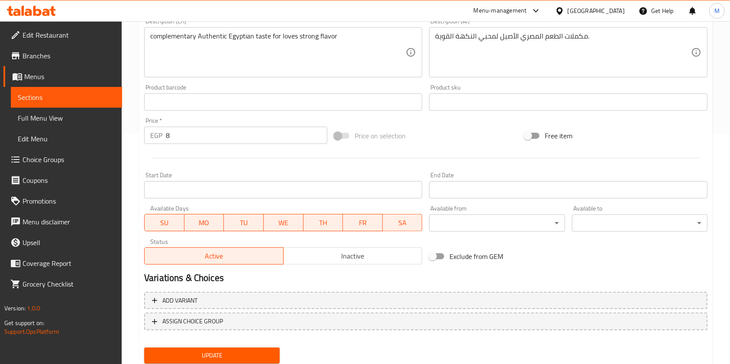
type input "Pickles"
click at [254, 348] on button "Update" at bounding box center [211, 356] width 135 height 16
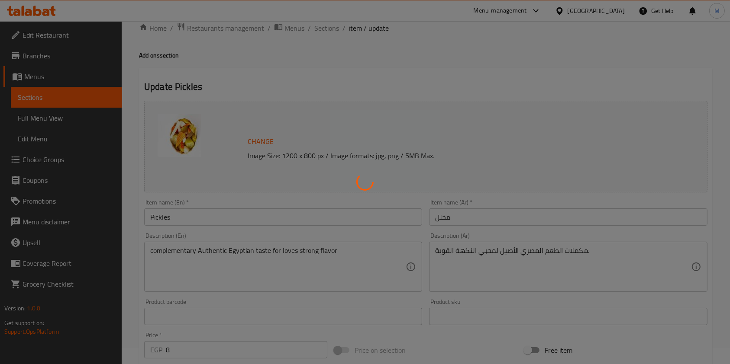
scroll to position [0, 0]
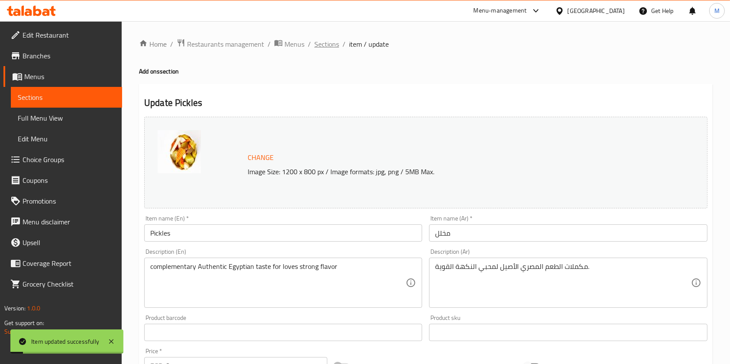
click at [321, 46] on span "Sections" at bounding box center [326, 44] width 25 height 10
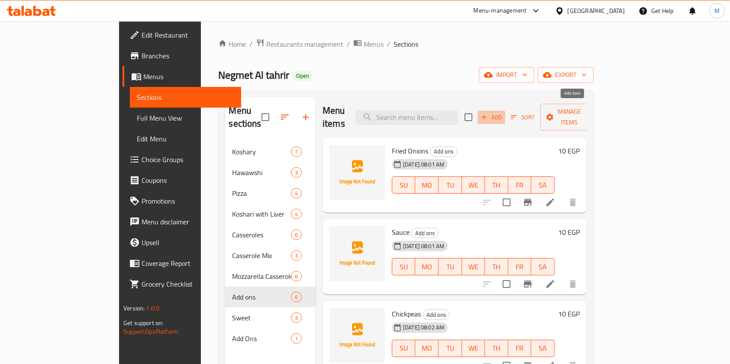
click at [503, 113] on span "Add" at bounding box center [491, 118] width 23 height 10
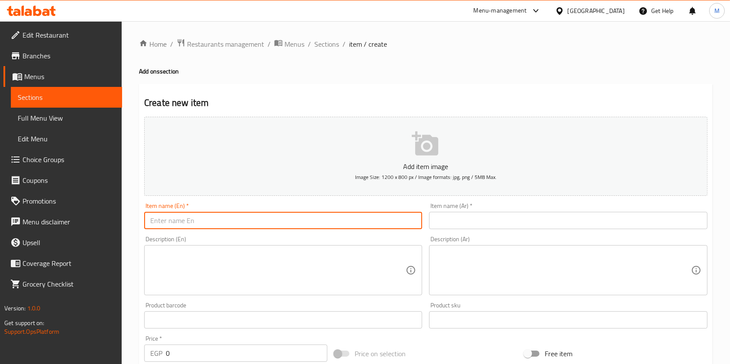
click at [328, 221] on input "text" at bounding box center [283, 220] width 278 height 17
paste input "+ Hot Sauce + Da'aa"
click at [153, 221] on input "+ Hot Sauce + Da'aa" at bounding box center [283, 220] width 278 height 17
drag, startPoint x: 180, startPoint y: 225, endPoint x: 215, endPoint y: 226, distance: 34.6
click at [215, 226] on input "Hot Sauce + Da'aa" at bounding box center [283, 220] width 278 height 17
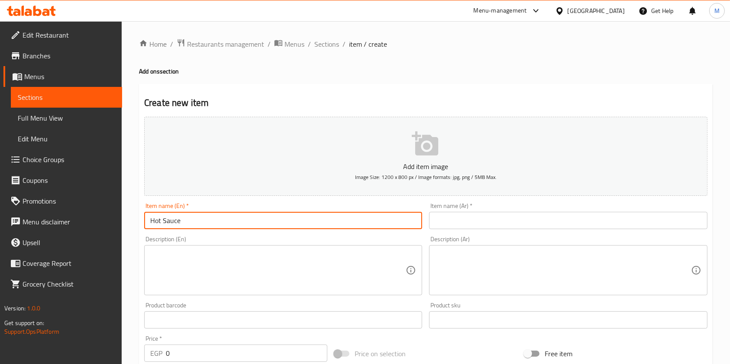
type input "Hot Sauce"
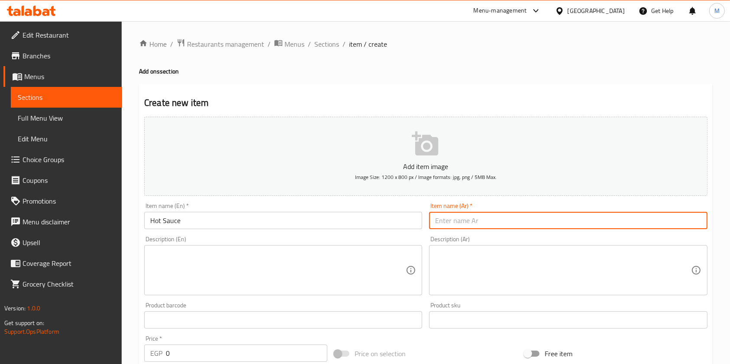
click at [484, 219] on input "text" at bounding box center [568, 220] width 278 height 17
paste input "+تقلية+حمص+صلصه"
click at [469, 220] on input "+تقلية+حمص+صلصه" at bounding box center [568, 220] width 278 height 17
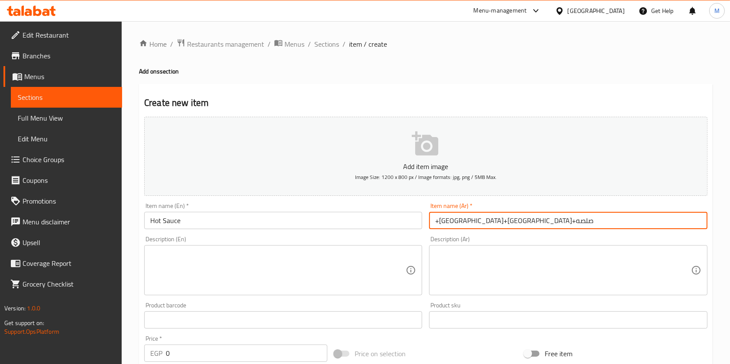
paste input "طه+دق"
drag, startPoint x: 455, startPoint y: 224, endPoint x: 432, endPoint y: 222, distance: 23.0
click at [432, 222] on input "+شطه+دقه" at bounding box center [568, 220] width 278 height 17
click at [446, 222] on input "+شطه+دقه" at bounding box center [568, 220] width 278 height 17
drag, startPoint x: 450, startPoint y: 224, endPoint x: 440, endPoint y: 224, distance: 10.0
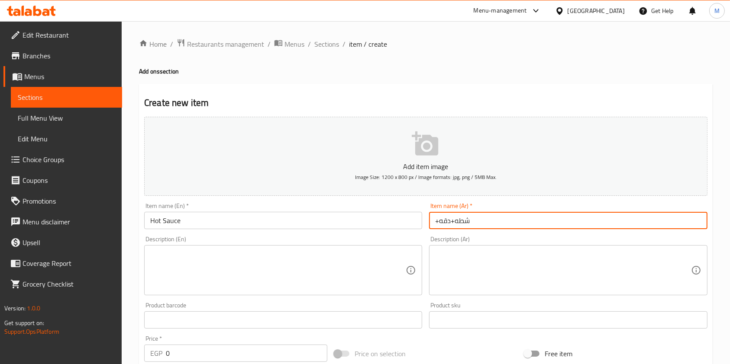
click at [440, 224] on input "+شطه+دقه" at bounding box center [568, 220] width 278 height 17
click at [457, 225] on input "+شطه+" at bounding box center [568, 220] width 278 height 17
click at [437, 226] on input "+شطه" at bounding box center [568, 220] width 278 height 17
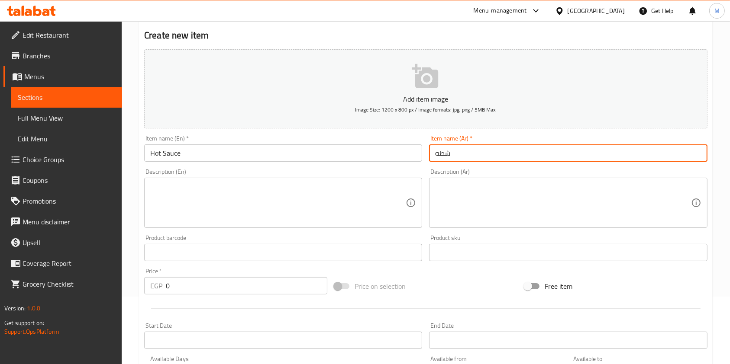
scroll to position [173, 0]
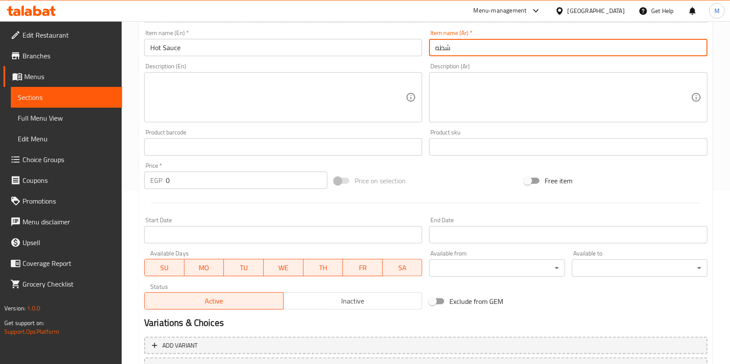
type input "شطه"
click at [176, 184] on input "0" at bounding box center [246, 180] width 161 height 17
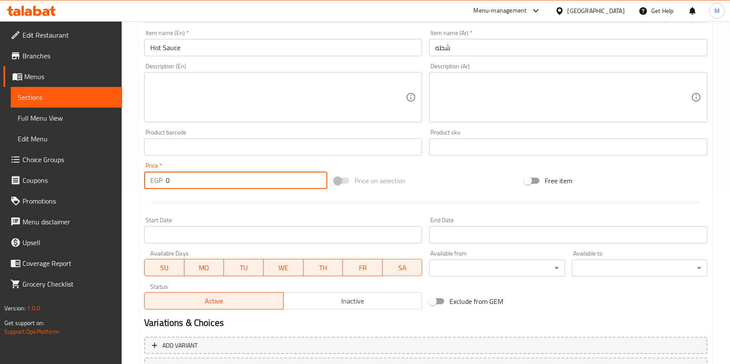
click at [176, 184] on input "0" at bounding box center [246, 180] width 161 height 17
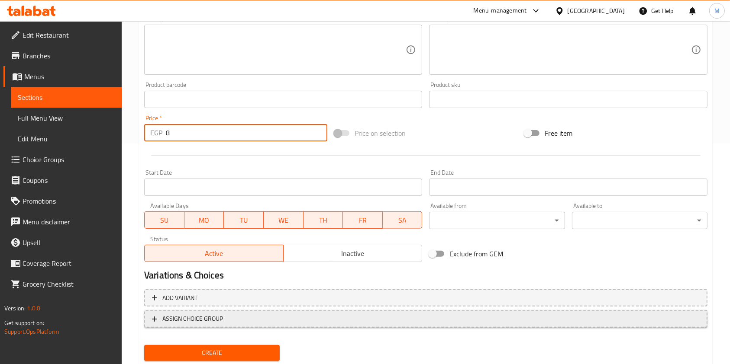
scroll to position [247, 0]
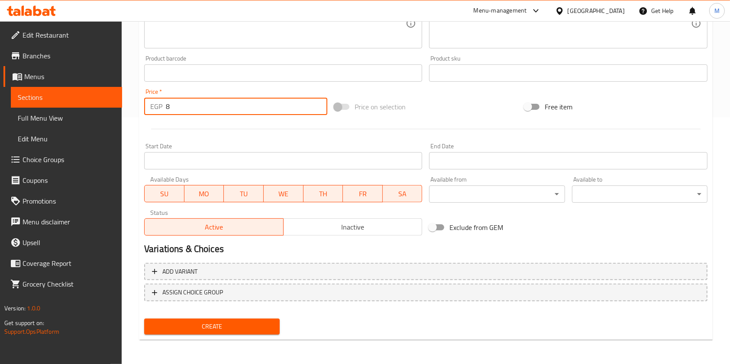
type input "8"
click at [240, 327] on span "Create" at bounding box center [212, 327] width 122 height 11
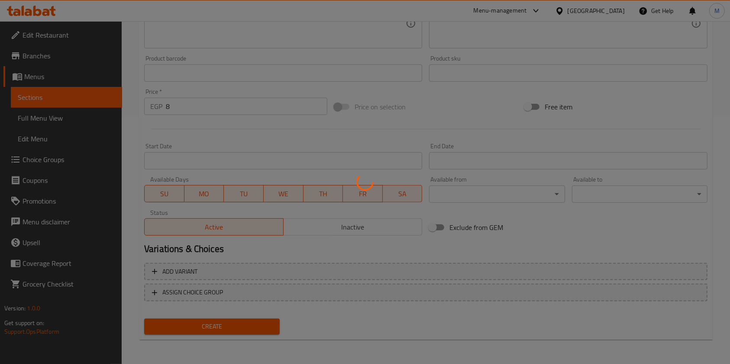
type input "0"
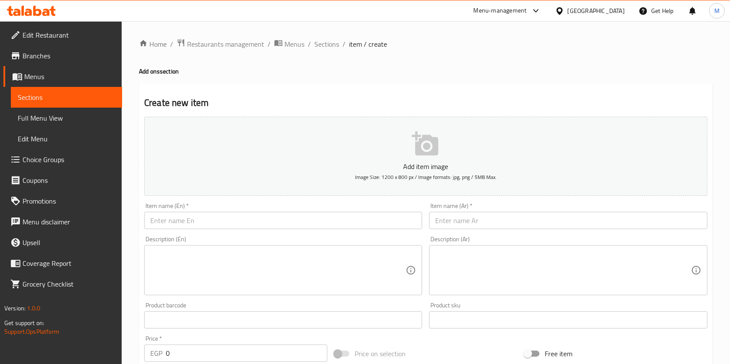
scroll to position [0, 0]
click at [246, 222] on input "text" at bounding box center [283, 220] width 278 height 17
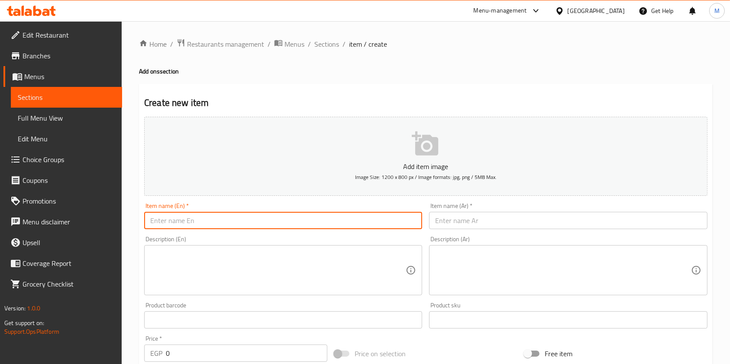
paste input "+ Hot Sauce + Da'aa"
drag, startPoint x: 191, startPoint y: 227, endPoint x: 148, endPoint y: 223, distance: 43.5
click at [148, 223] on input "+ Hot Sauce + Da'aa" at bounding box center [283, 220] width 278 height 17
type input "Da'aa"
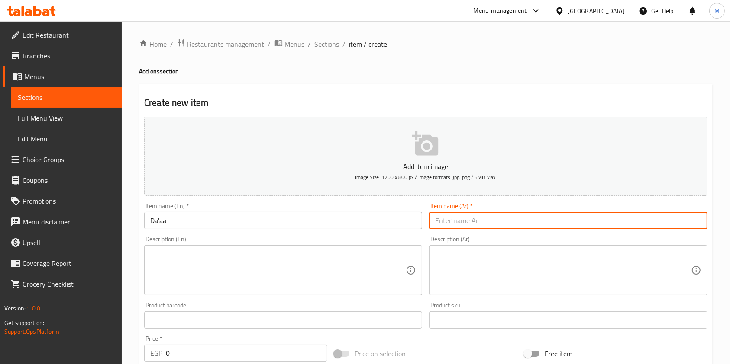
click at [440, 217] on input "text" at bounding box center [568, 220] width 278 height 17
paste input "+شطه+دقه"
drag, startPoint x: 452, startPoint y: 226, endPoint x: 480, endPoint y: 226, distance: 27.7
click at [480, 226] on input "+شطه+دقه" at bounding box center [568, 220] width 278 height 17
click at [435, 225] on input "دقه+" at bounding box center [568, 220] width 278 height 17
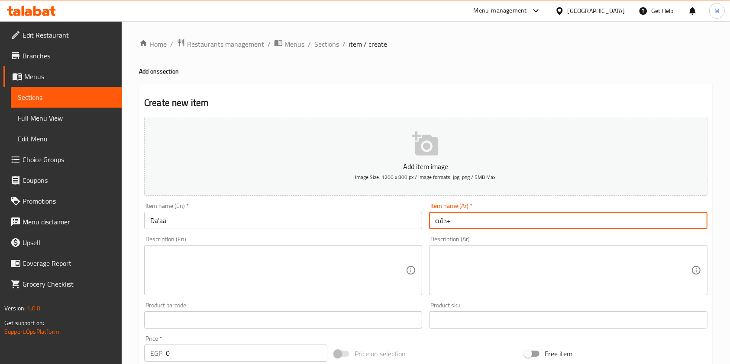
drag, startPoint x: 448, startPoint y: 223, endPoint x: 454, endPoint y: 223, distance: 6.1
click at [454, 223] on input "دقه+" at bounding box center [568, 220] width 278 height 17
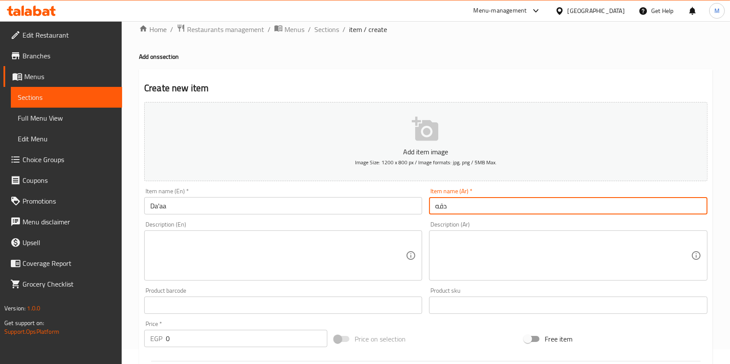
scroll to position [58, 0]
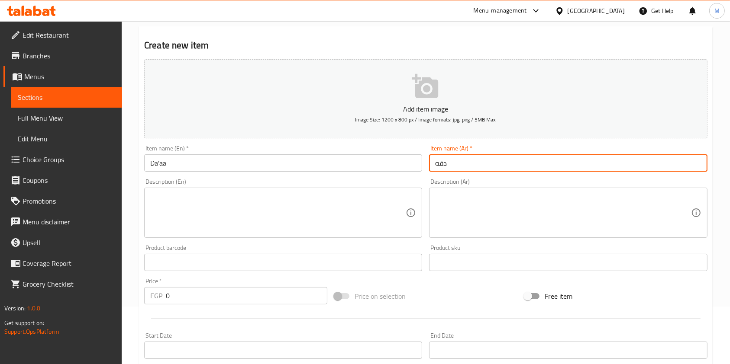
type input "دقه"
click at [187, 305] on input "0" at bounding box center [246, 295] width 161 height 17
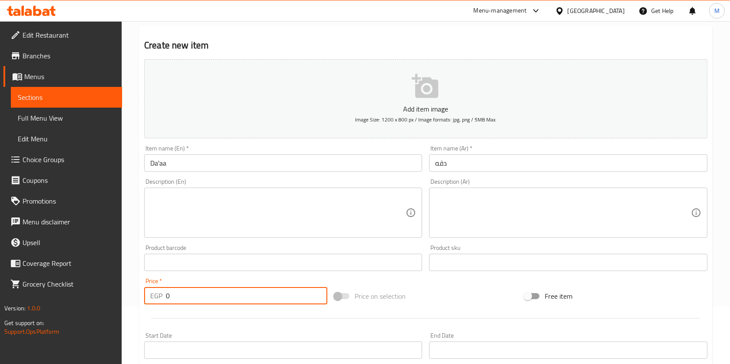
click at [187, 305] on input "0" at bounding box center [246, 295] width 161 height 17
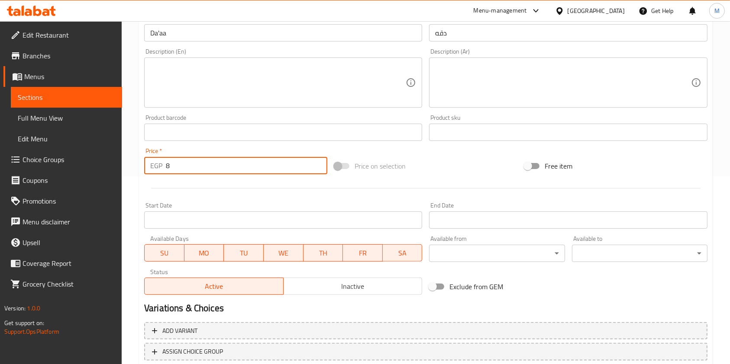
scroll to position [247, 0]
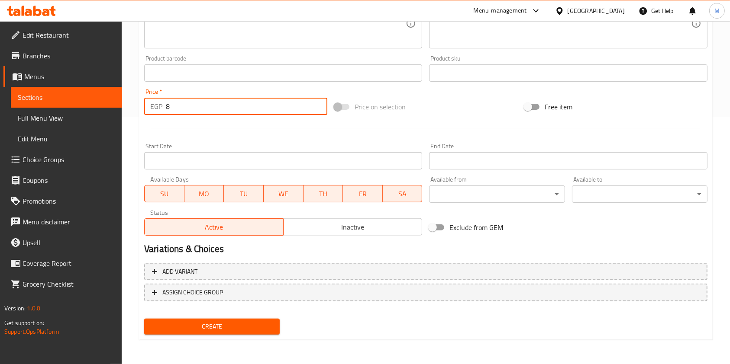
type input "8"
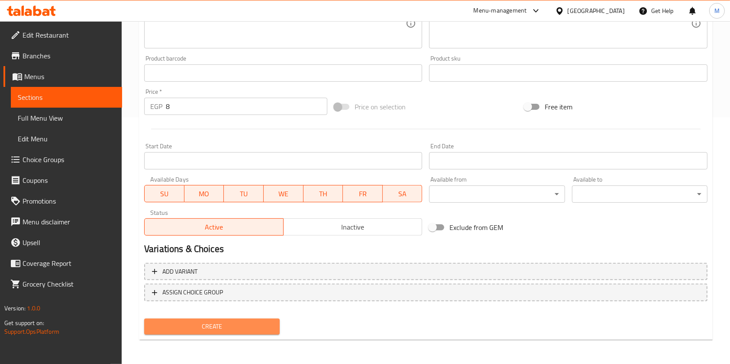
click at [254, 327] on span "Create" at bounding box center [212, 327] width 122 height 11
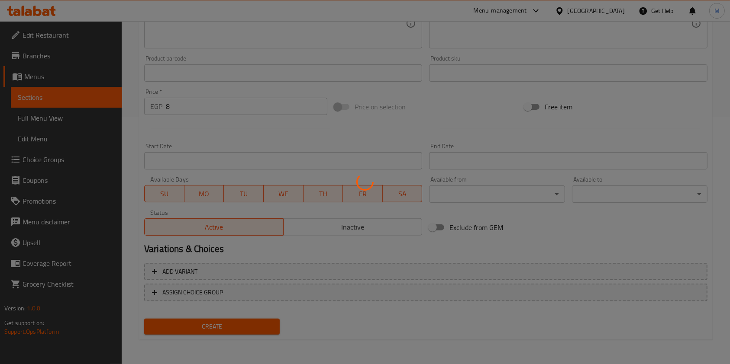
type input "0"
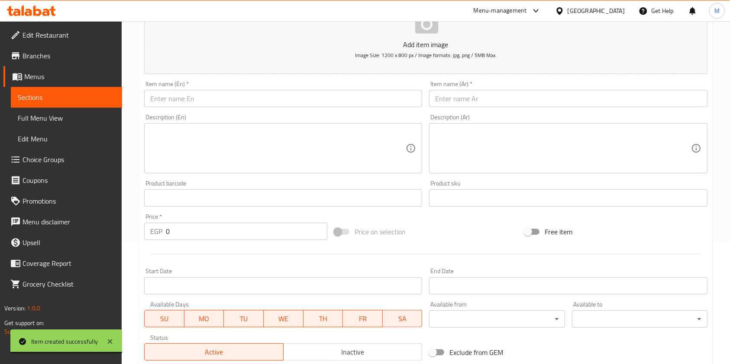
scroll to position [0, 0]
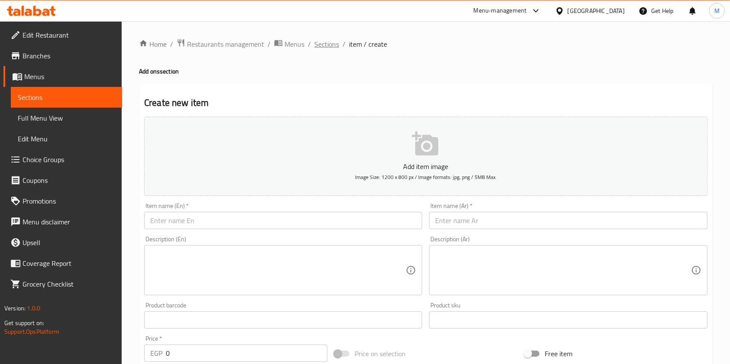
click at [327, 49] on span "Sections" at bounding box center [326, 44] width 25 height 10
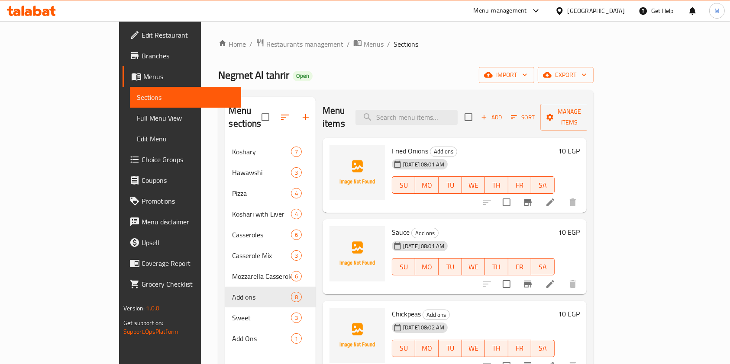
click at [48, 16] on div at bounding box center [31, 10] width 63 height 17
click at [44, 10] on icon at bounding box center [45, 12] width 7 height 7
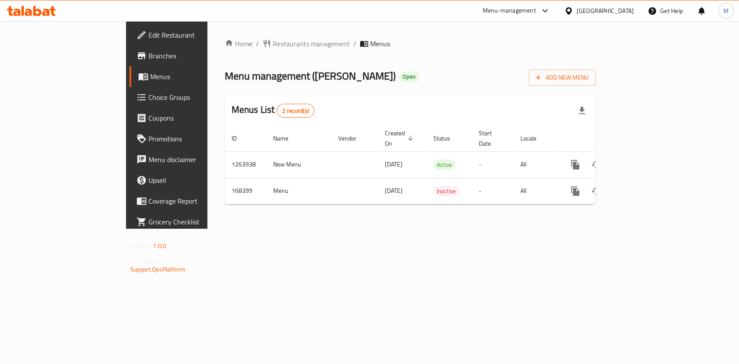
click at [148, 56] on span "Branches" at bounding box center [195, 56] width 94 height 10
